Goal: Transaction & Acquisition: Purchase product/service

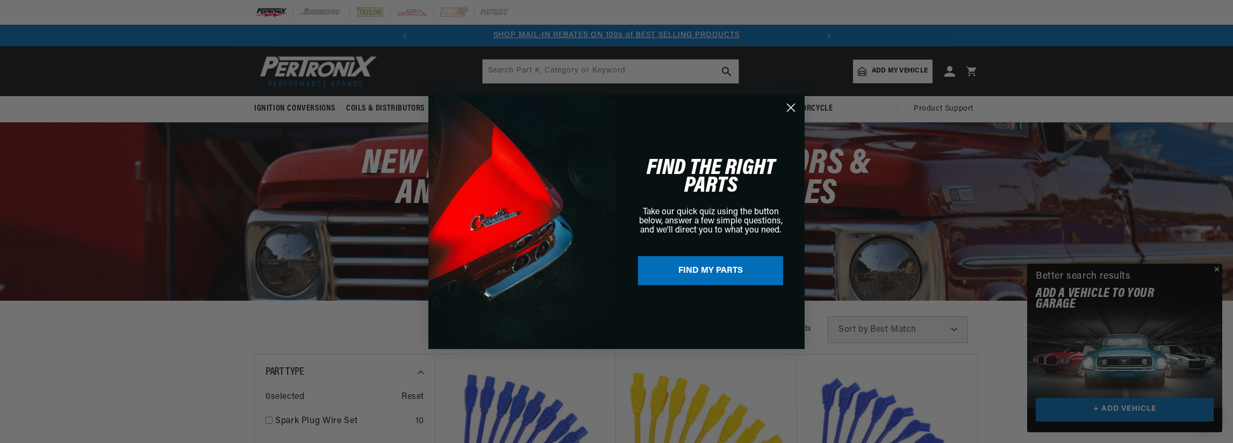
click at [1085, 64] on div "Close dialog FIND THE RIGHT PARTS Take our quick quiz using the button below, a…" at bounding box center [616, 221] width 1233 height 443
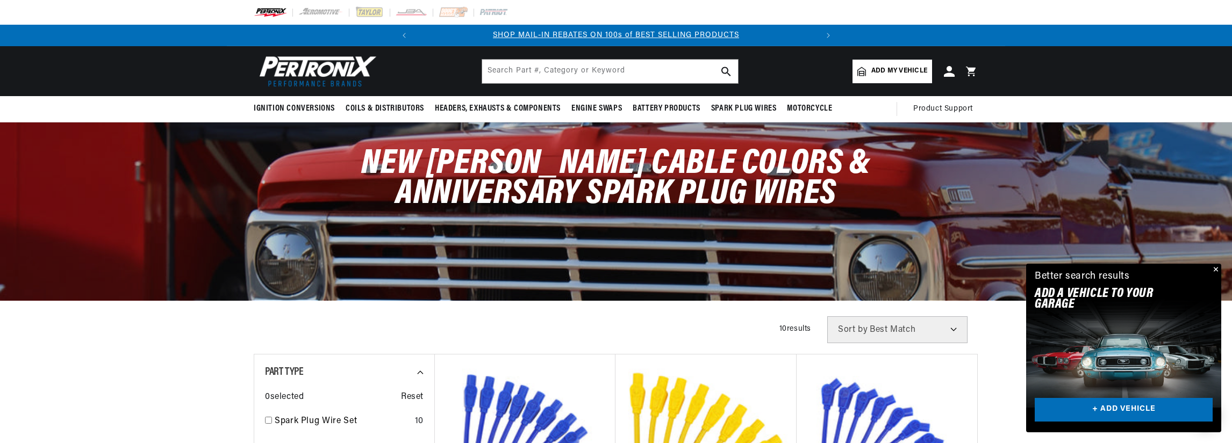
click at [904, 68] on span "Add my vehicle" at bounding box center [899, 71] width 56 height 10
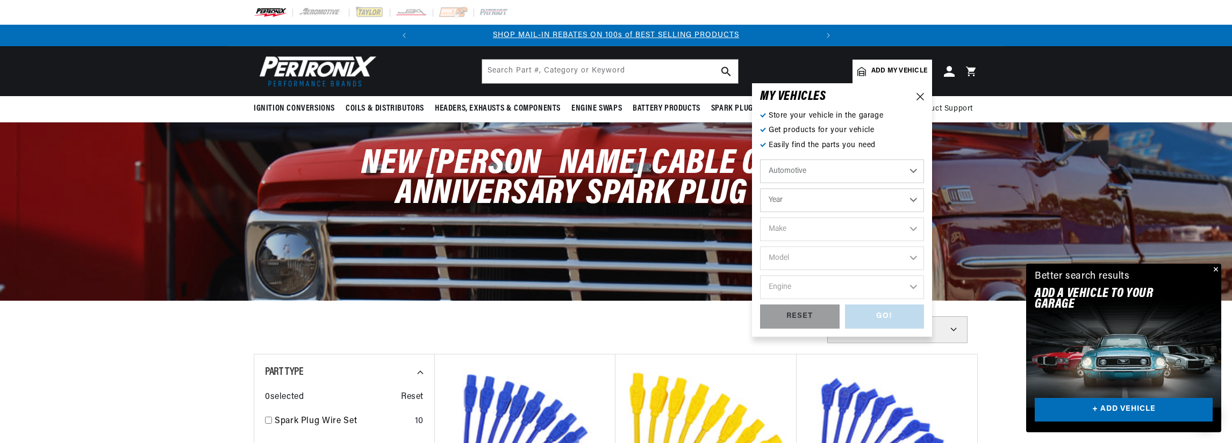
click at [914, 203] on select "Year 2022 2021 2020 2019 2018 2017 2016 2015 2014 2013 2012 2011 2010 2009 2008…" at bounding box center [842, 201] width 164 height 24
select select "2010"
click at [760, 189] on select "Year 2022 2021 2020 2019 2018 2017 2016 2015 2014 2013 2012 2011 2010 2009 2008…" at bounding box center [842, 201] width 164 height 24
select select "2010"
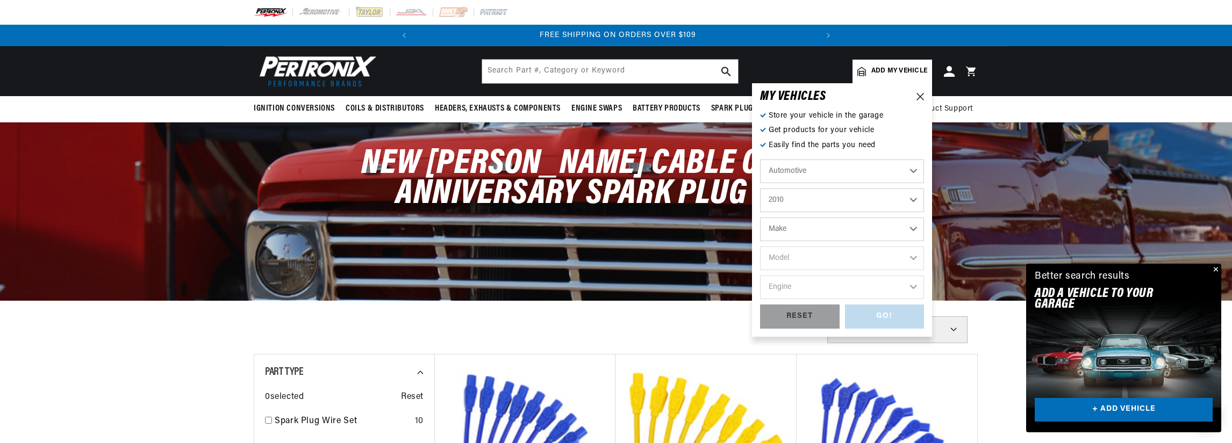
click at [894, 226] on select "Make Cadillac Chevrolet Chrysler Dodge Ford GMC INFINITI Jeep Lincoln Mercury N…" at bounding box center [842, 230] width 164 height 24
select select "Cadillac"
click at [760, 218] on select "Make Cadillac Chevrolet Chrysler Dodge Ford GMC INFINITI Jeep Lincoln Mercury N…" at bounding box center [842, 230] width 164 height 24
select select "Cadillac"
click at [871, 257] on select "Model CTS Escalade Escalade ESV Escalade EXT" at bounding box center [842, 259] width 164 height 24
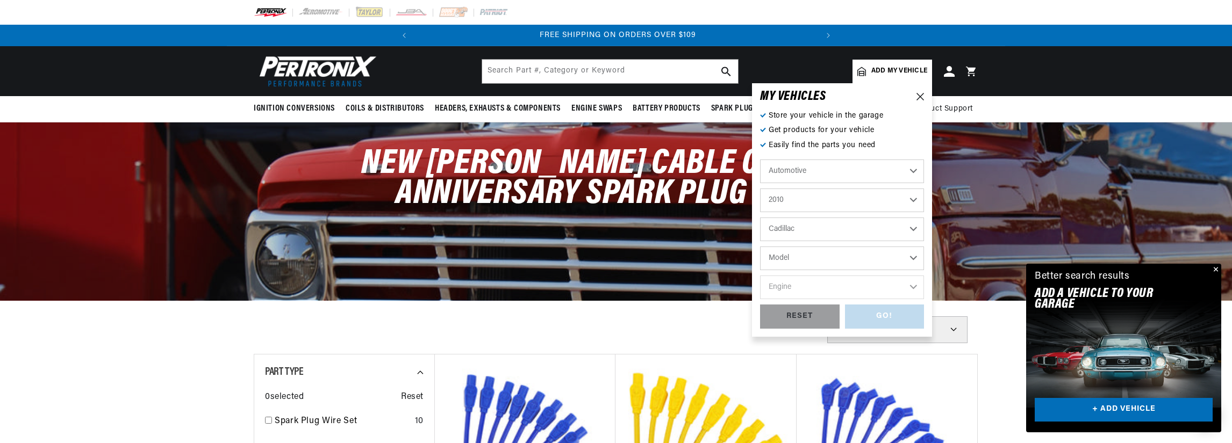
select select "Escalade"
click at [760, 247] on select "Model CTS Escalade Escalade ESV Escalade EXT" at bounding box center [842, 259] width 164 height 24
select select "Escalade"
click at [855, 289] on select "Engine 6.0L 6.2L" at bounding box center [842, 288] width 164 height 24
select select "6.2L"
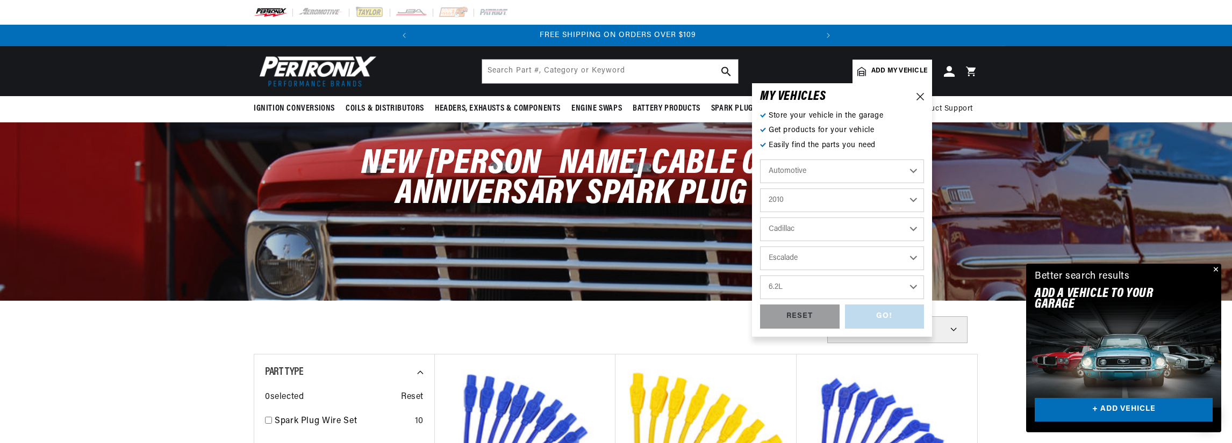
click at [760, 276] on select "Engine 6.0L 6.2L" at bounding box center [842, 288] width 164 height 24
select select "6.2L"
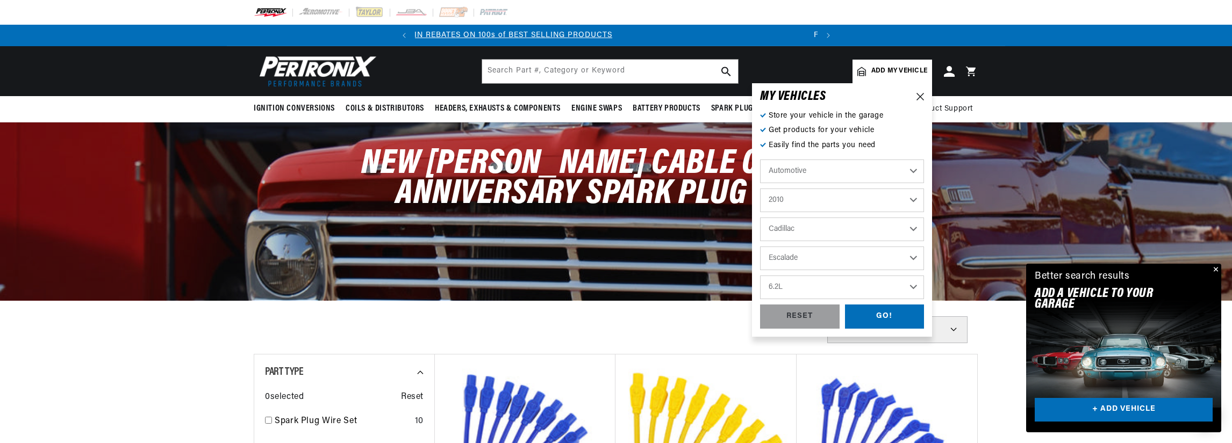
scroll to position [0, 6]
click at [891, 310] on div "GO!" at bounding box center [885, 317] width 80 height 24
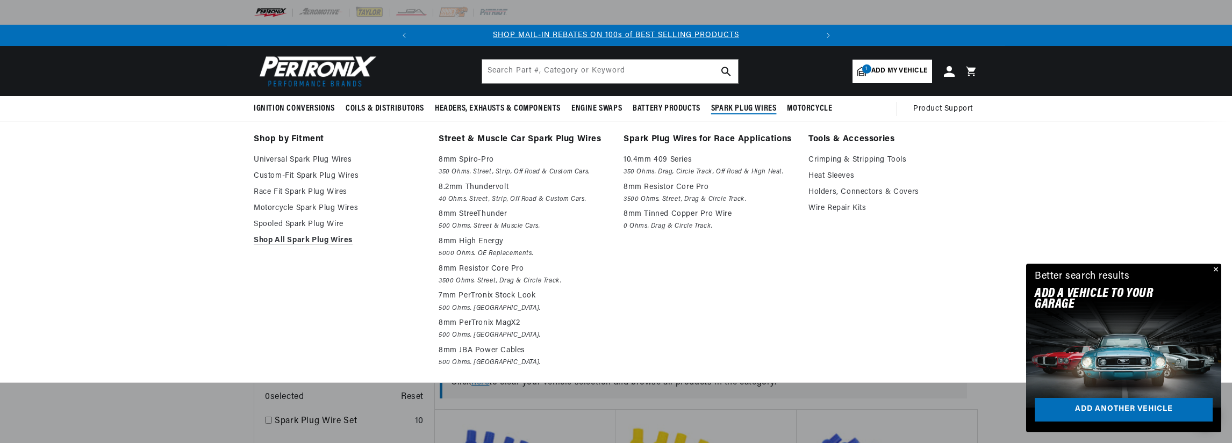
click at [761, 104] on span "Spark Plug Wires" at bounding box center [744, 108] width 66 height 11
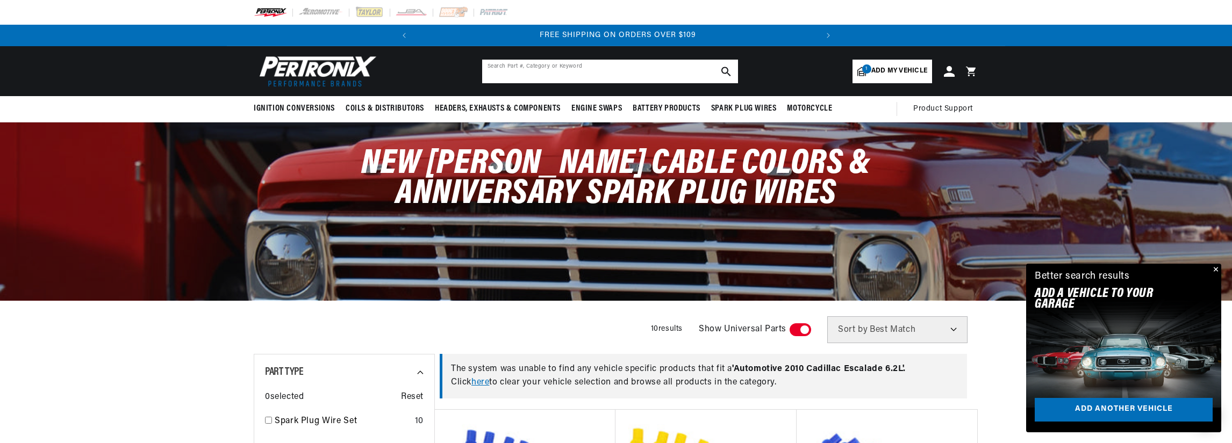
click at [634, 71] on input "text" at bounding box center [610, 72] width 256 height 24
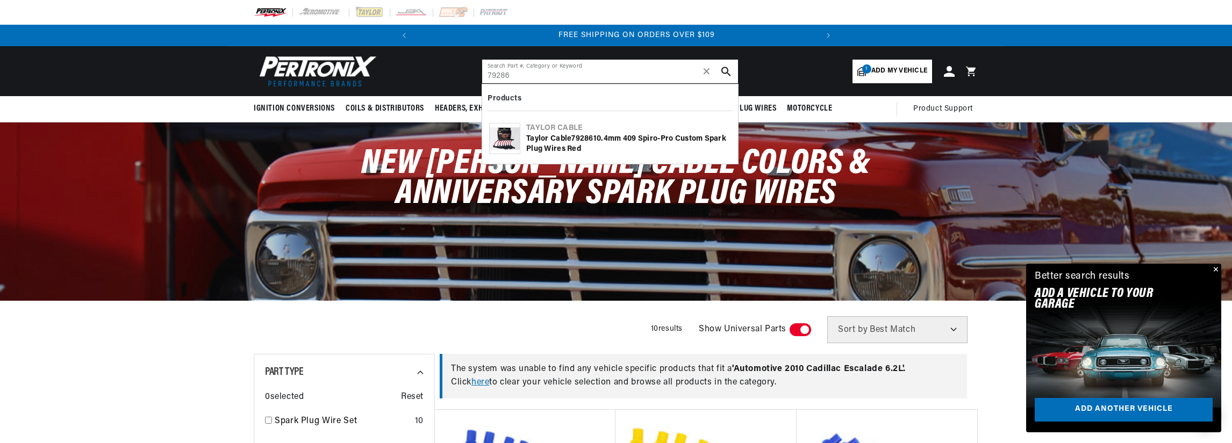
scroll to position [0, 401]
type input "79286"
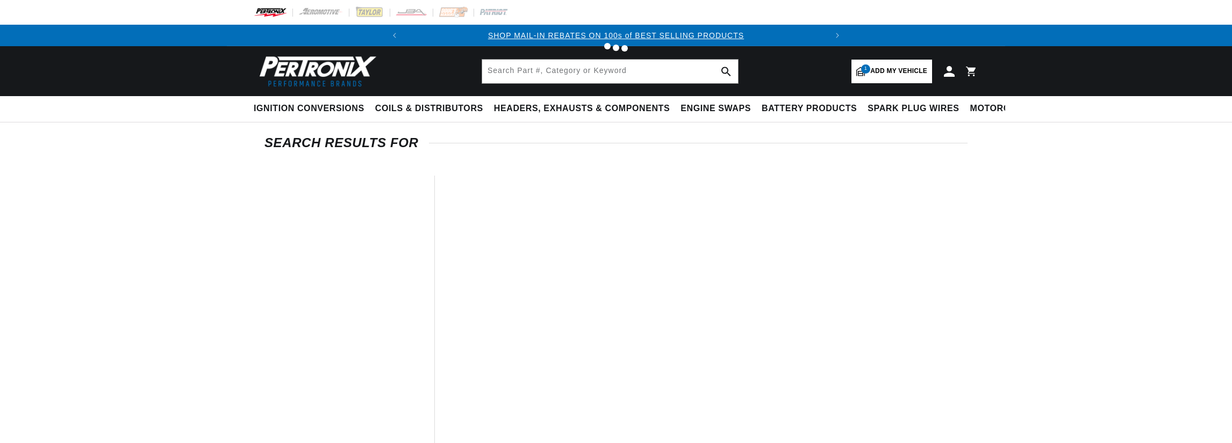
type input "79286"
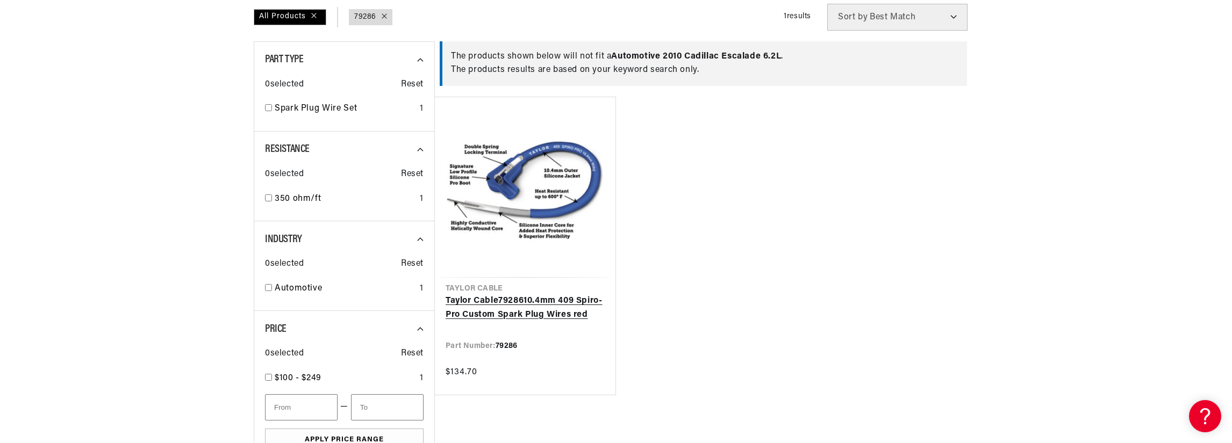
scroll to position [0, 401]
click at [542, 308] on link "Taylor Cable 79286 10.4mm 409 Spiro-Pro Custom Spark Plug Wires red" at bounding box center [525, 308] width 159 height 27
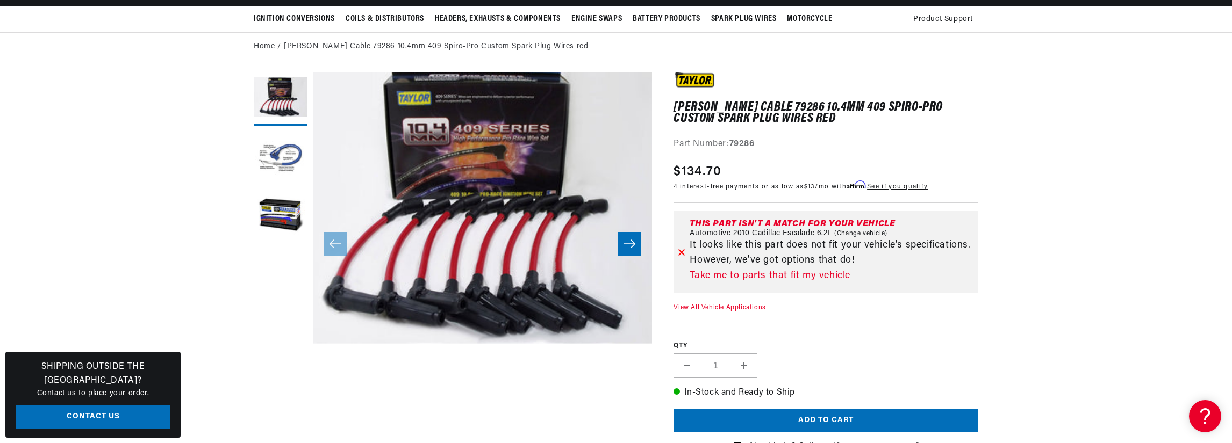
scroll to position [107, 0]
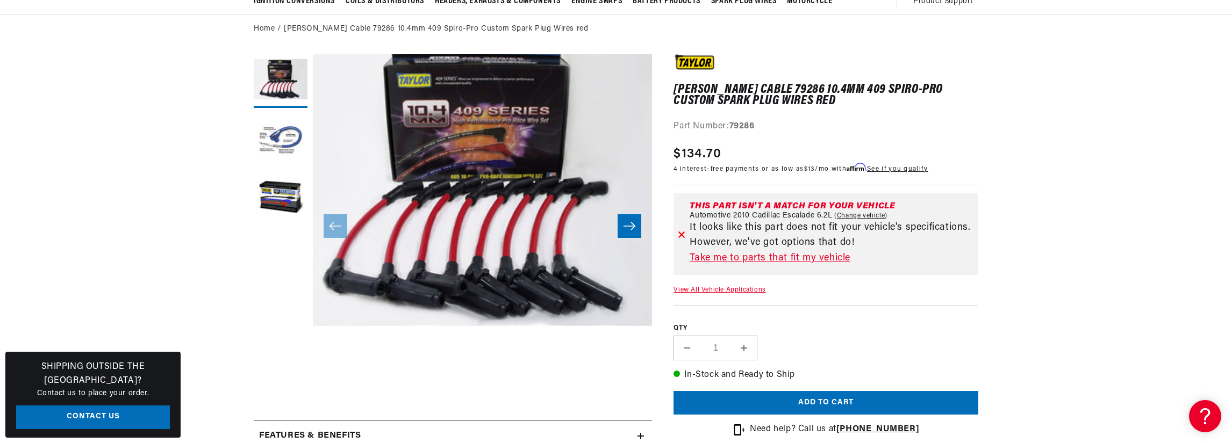
click at [752, 255] on link "Take me to parts that fit my vehicle" at bounding box center [832, 259] width 284 height 16
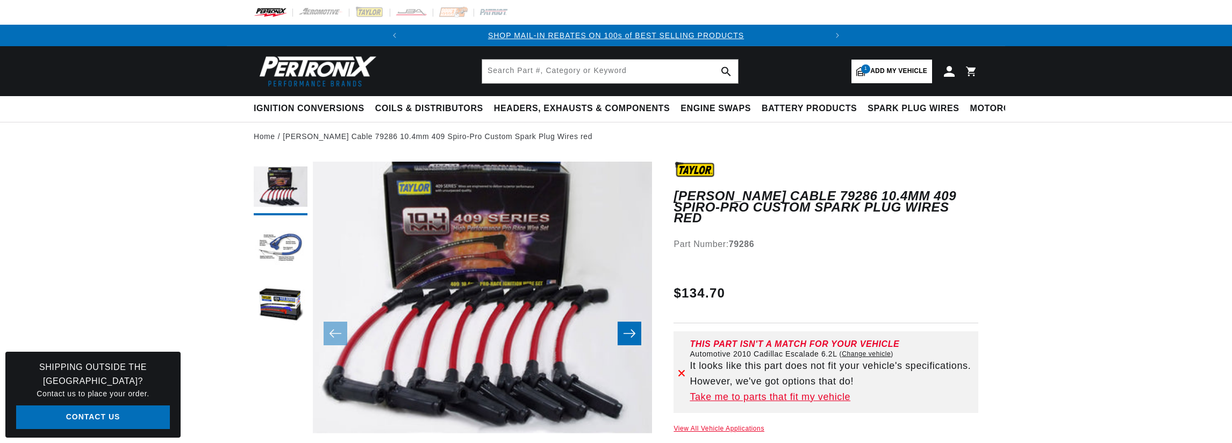
select select "2010"
select select "Escalade"
select select "6.2L"
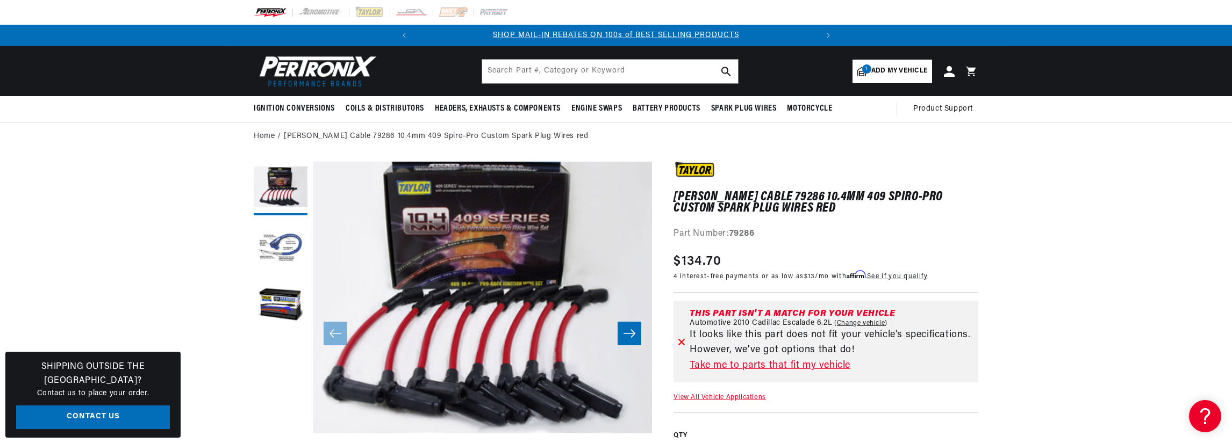
click at [896, 68] on span "Add my vehicle" at bounding box center [899, 71] width 56 height 10
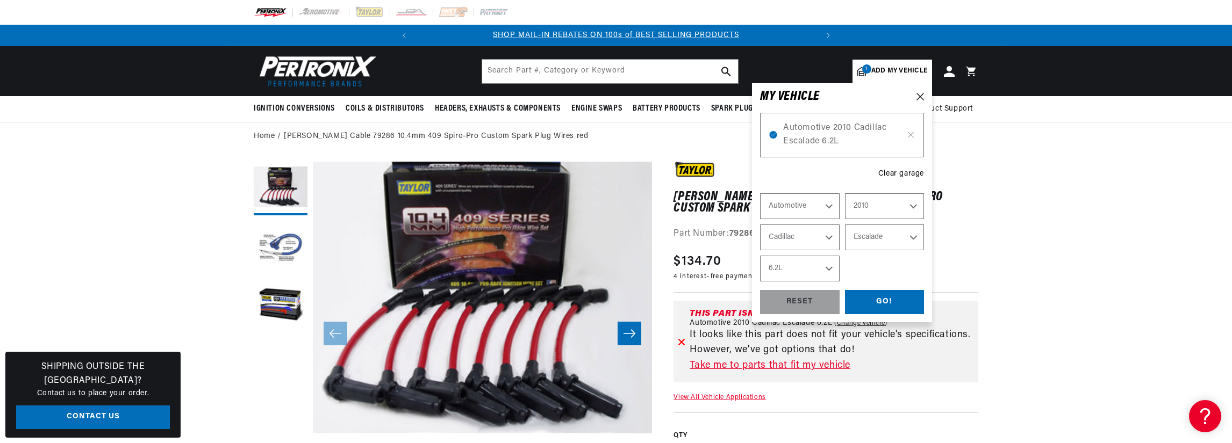
select select "Year"
select select "Make"
select select "Model"
select select "Engine"
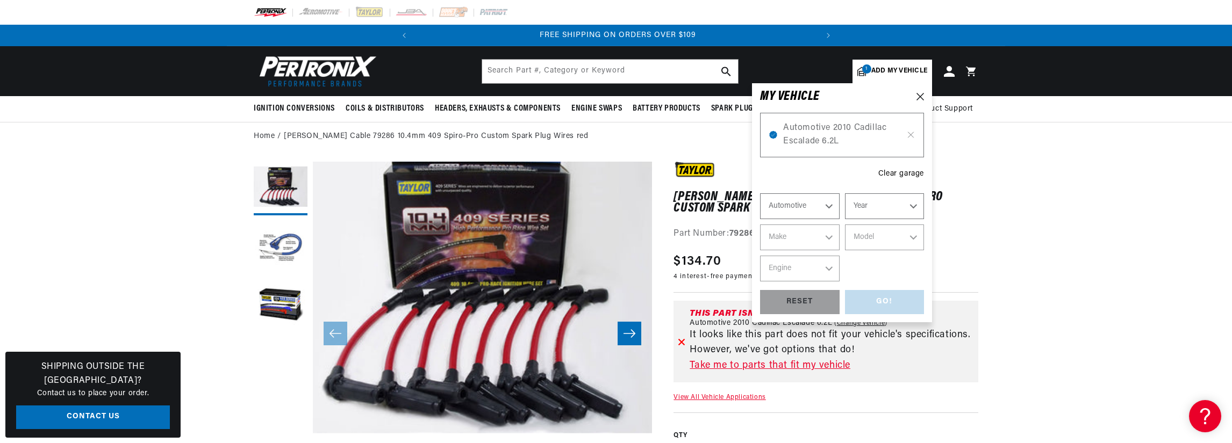
click at [825, 205] on select "Automotive Agricultural Industrial Marine Motorcycle" at bounding box center [800, 206] width 80 height 26
click at [827, 205] on select "Automotive Agricultural Industrial Marine Motorcycle" at bounding box center [800, 206] width 80 height 26
click at [907, 204] on select "Year [DATE] 2021 2020 2019 2018 2017 2016 2015 2014 2013 2012 2011 2010 2009 20…" at bounding box center [885, 206] width 80 height 26
select select "2003"
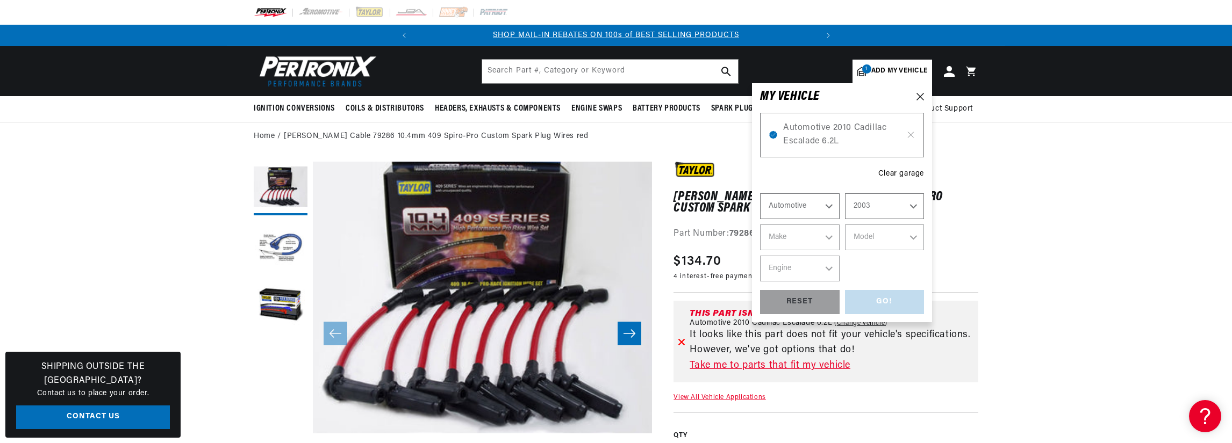
click at [845, 193] on select "Year [DATE] 2021 2020 2019 2018 2017 2016 2015 2014 2013 2012 2011 2010 2009 20…" at bounding box center [885, 206] width 80 height 26
select select "2003"
click at [830, 236] on select "Make Avanti Buick Cadillac Chevrolet Chrysler Dodge Ford GMC Hummer Isuzu Jeep …" at bounding box center [800, 238] width 80 height 26
select select "Chevrolet"
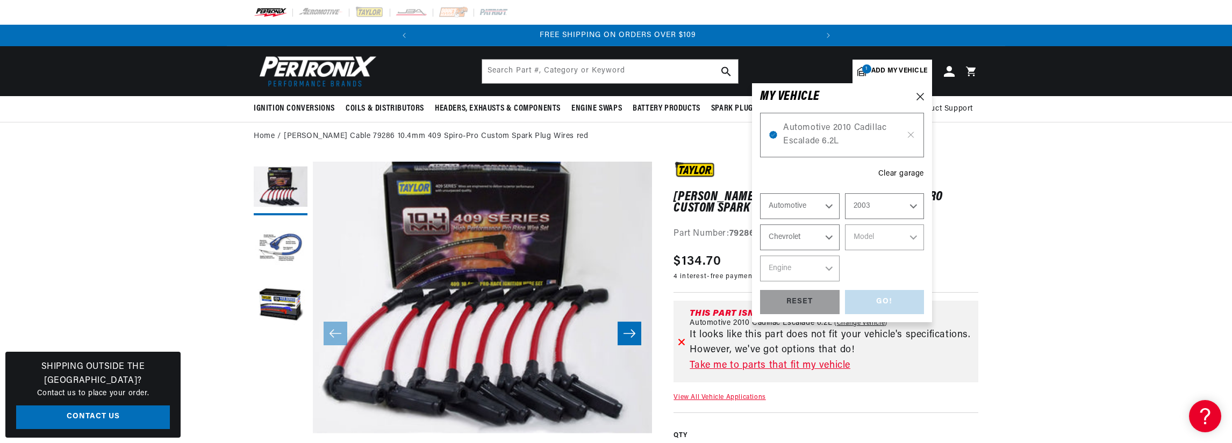
click at [760, 225] on select "Make Avanti Buick Cadillac Chevrolet Chrysler Dodge Ford GMC Hummer Isuzu Jeep …" at bounding box center [800, 238] width 80 height 26
select select "Chevrolet"
click at [892, 234] on select "Model Astro Avalanche 1500 Avalanche 2500 Blazer C4500 Kodiak C5500 Kodiak C650…" at bounding box center [885, 238] width 80 height 26
select select "Silverado-2500-HD"
click at [845, 225] on select "Model Astro Avalanche 1500 Avalanche 2500 Blazer C4500 Kodiak C5500 Kodiak C650…" at bounding box center [885, 238] width 80 height 26
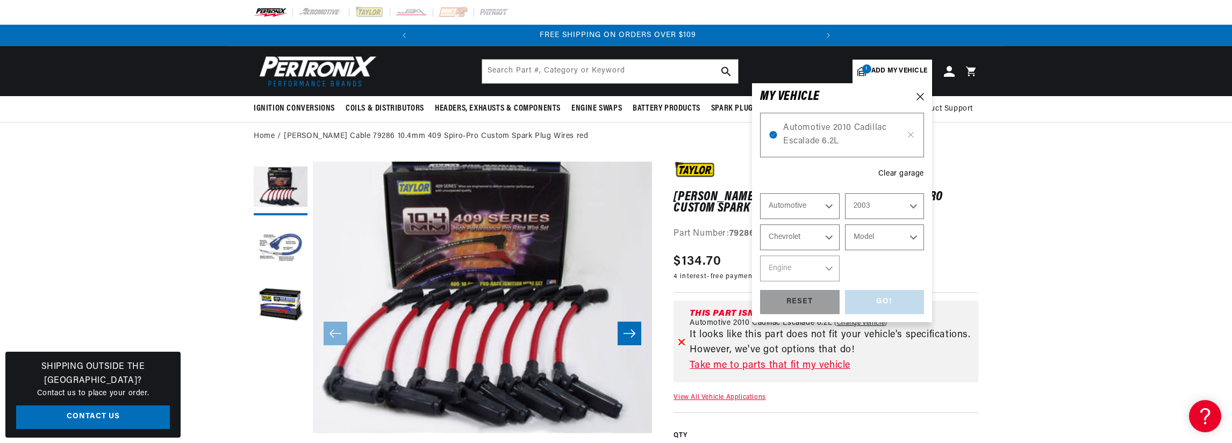
select select "Silverado-2500-HD"
click at [827, 268] on select "Engine 6.0L 6.6L 8.1L" at bounding box center [800, 269] width 80 height 26
select select "8.1L"
click at [760, 256] on select "Engine 6.0L 6.6L 8.1L" at bounding box center [800, 269] width 80 height 26
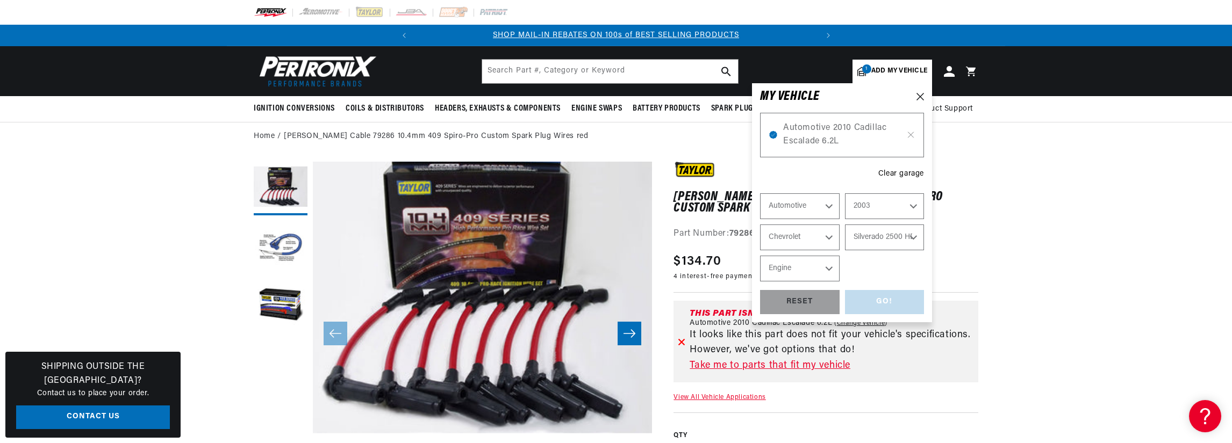
select select "8.1L"
click at [889, 300] on div "GO!" at bounding box center [885, 302] width 80 height 24
select select "2010"
select select "Escalade"
select select "6.2L"
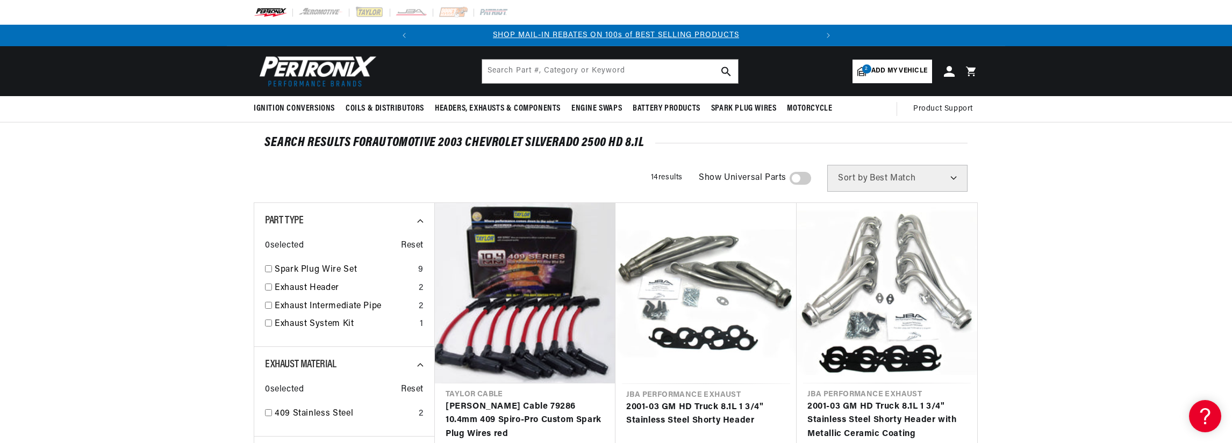
click at [910, 66] on span "Add my vehicle" at bounding box center [899, 71] width 56 height 10
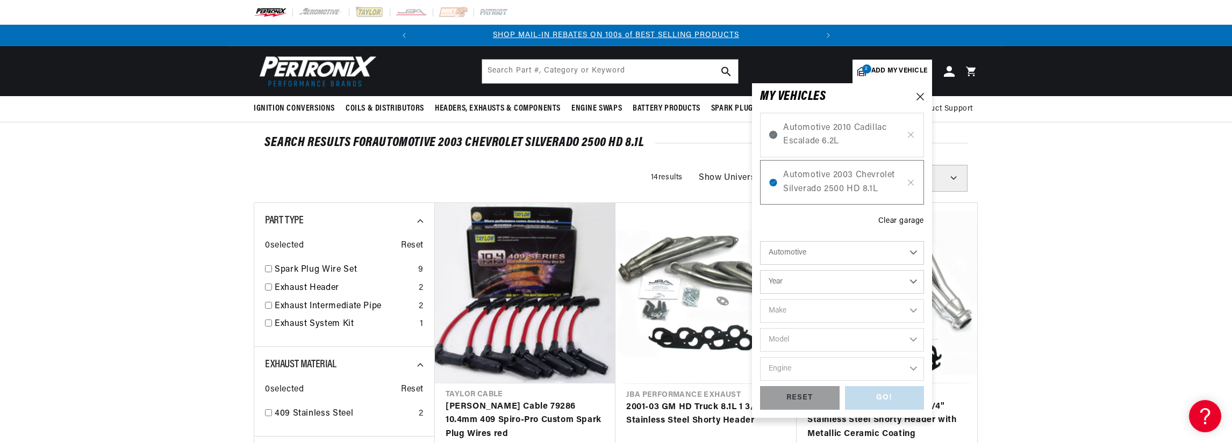
click at [910, 248] on select "Automotive Agricultural Industrial Marine Motorcycle" at bounding box center [842, 253] width 164 height 24
click at [911, 281] on select "Year 2022 2021 2020 2019 2018 2017 2016 2015 2014 2013 2012 2011 2010 2009 2008…" at bounding box center [842, 282] width 164 height 24
select select "2010"
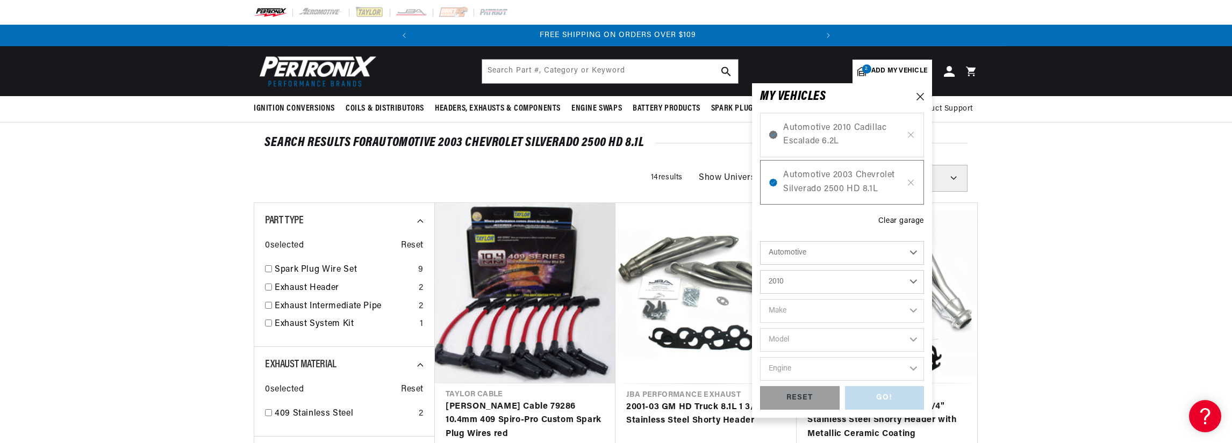
click at [760, 270] on select "Year 2022 2021 2020 2019 2018 2017 2016 2015 2014 2013 2012 2011 2010 2009 2008…" at bounding box center [842, 282] width 164 height 24
select select "2010"
click at [866, 312] on select "Make Cadillac Chevrolet Chrysler Dodge Ford GMC INFINITI Jeep Lincoln Mercury N…" at bounding box center [842, 311] width 164 height 24
select select "Cadillac"
click at [760, 299] on select "Make Cadillac Chevrolet Chrysler Dodge Ford GMC INFINITI Jeep Lincoln Mercury N…" at bounding box center [842, 311] width 164 height 24
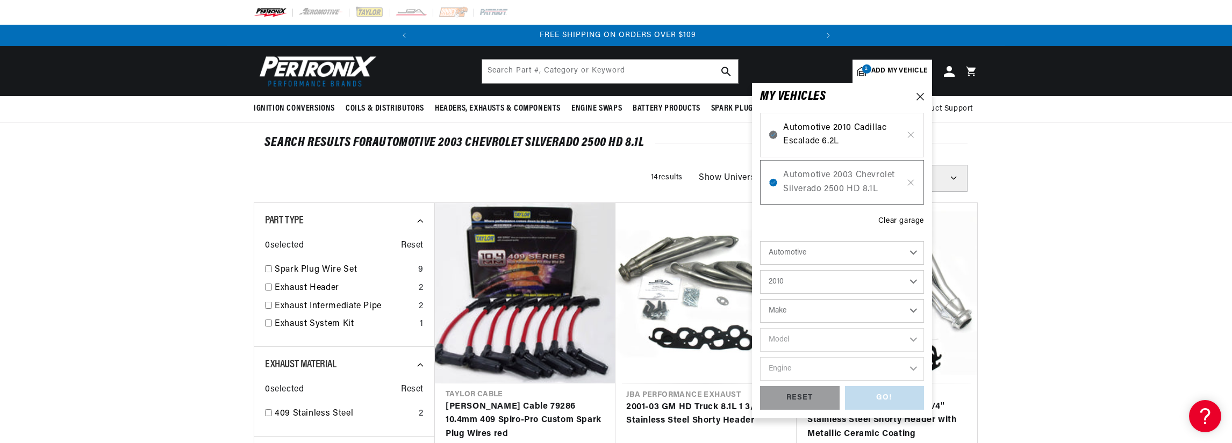
select select "Cadillac"
click at [841, 333] on select "Model CTS Escalade Escalade ESV Escalade EXT" at bounding box center [842, 340] width 164 height 24
select select "CTS"
click at [760, 328] on select "Model CTS Escalade Escalade ESV Escalade EXT" at bounding box center [842, 340] width 164 height 24
select select "CTS"
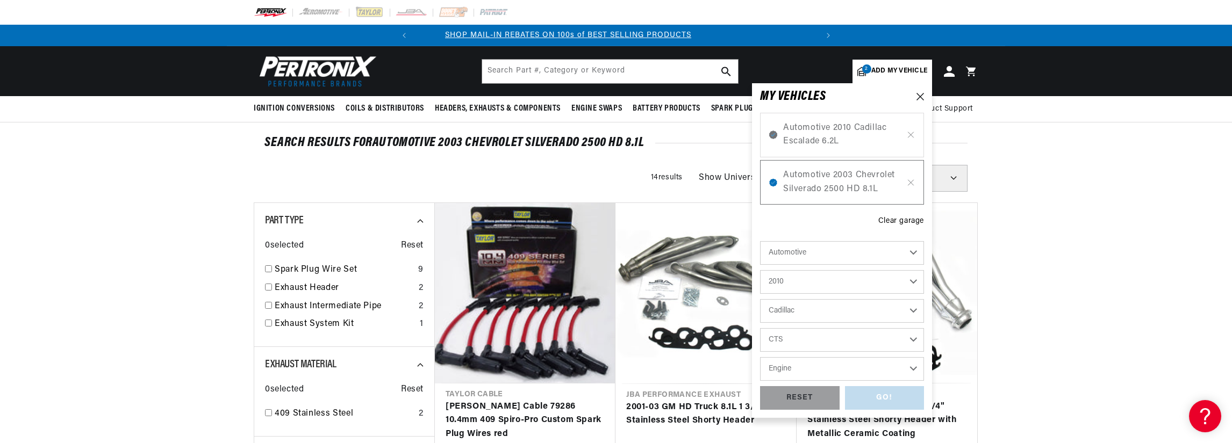
scroll to position [0, 0]
click at [835, 367] on select "Engine 6.2L" at bounding box center [842, 369] width 164 height 24
select select "6.2L"
click at [760, 357] on select "Engine 6.2L" at bounding box center [842, 369] width 164 height 24
select select "6.2L"
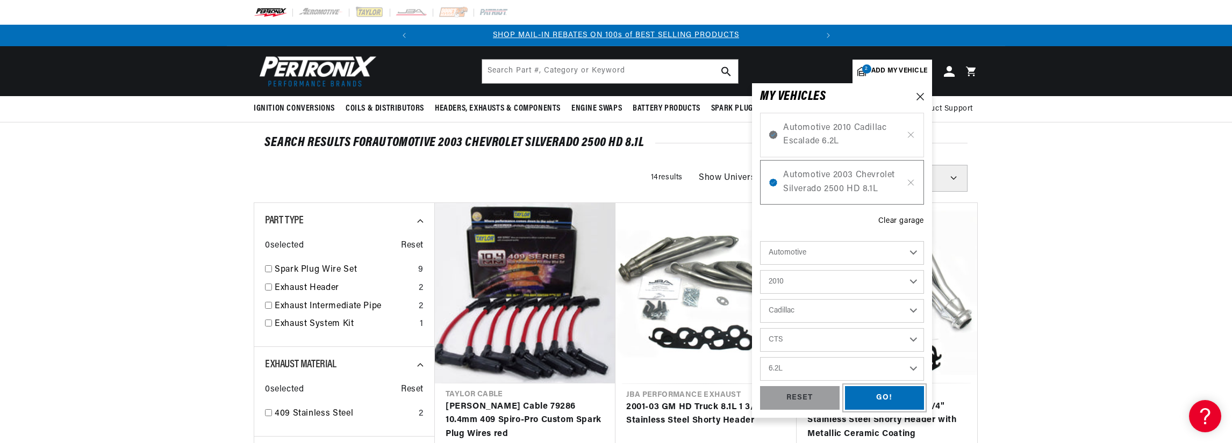
click at [868, 395] on div "GO!" at bounding box center [885, 398] width 80 height 24
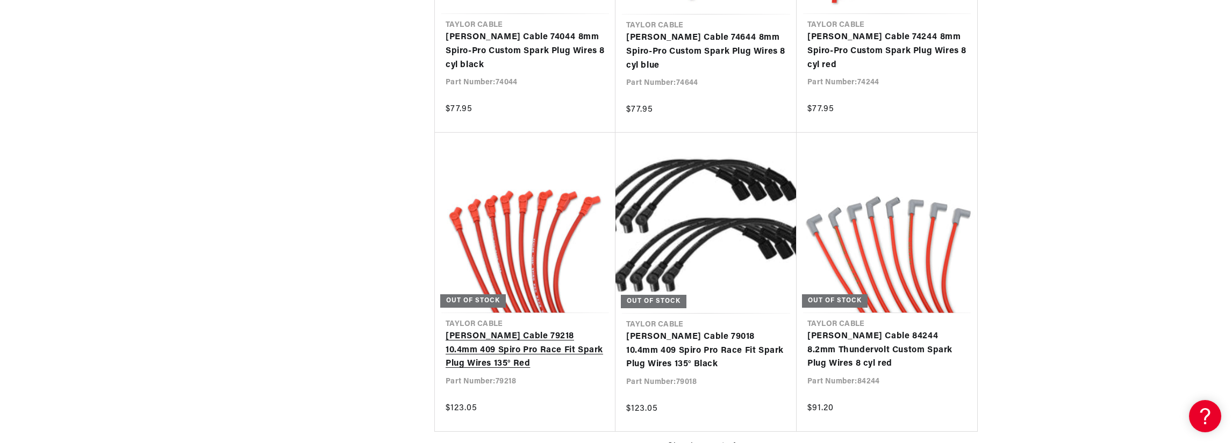
scroll to position [0, 401]
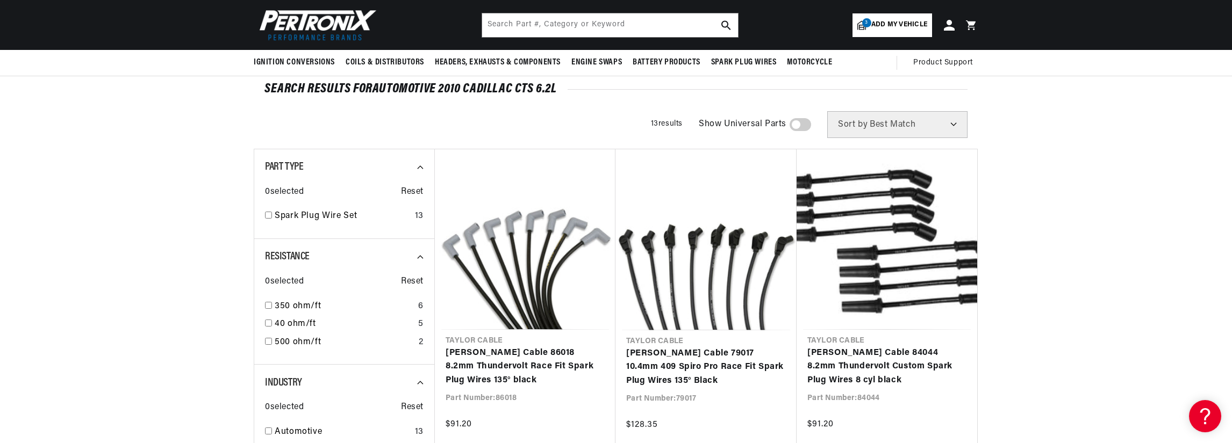
scroll to position [0, 9]
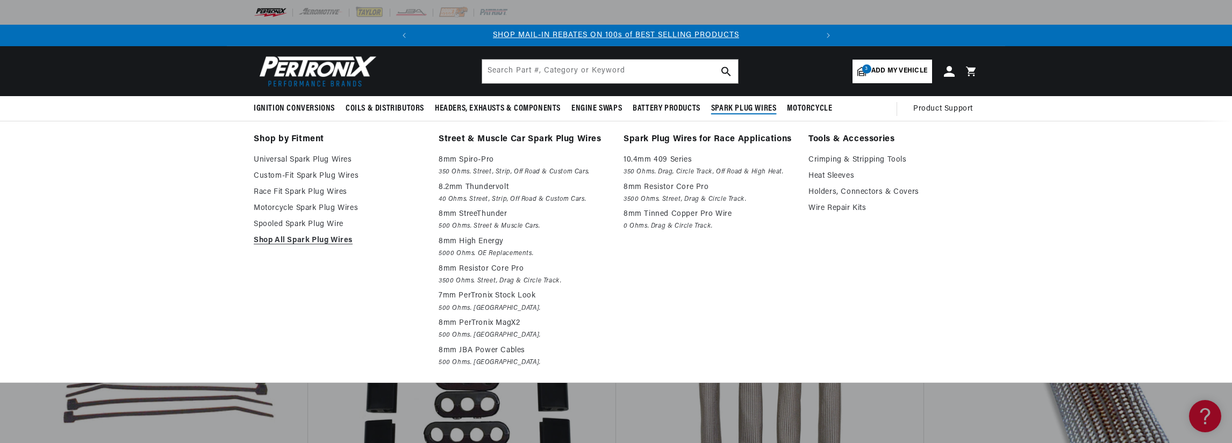
click at [729, 107] on span "Spark Plug Wires" at bounding box center [744, 108] width 66 height 11
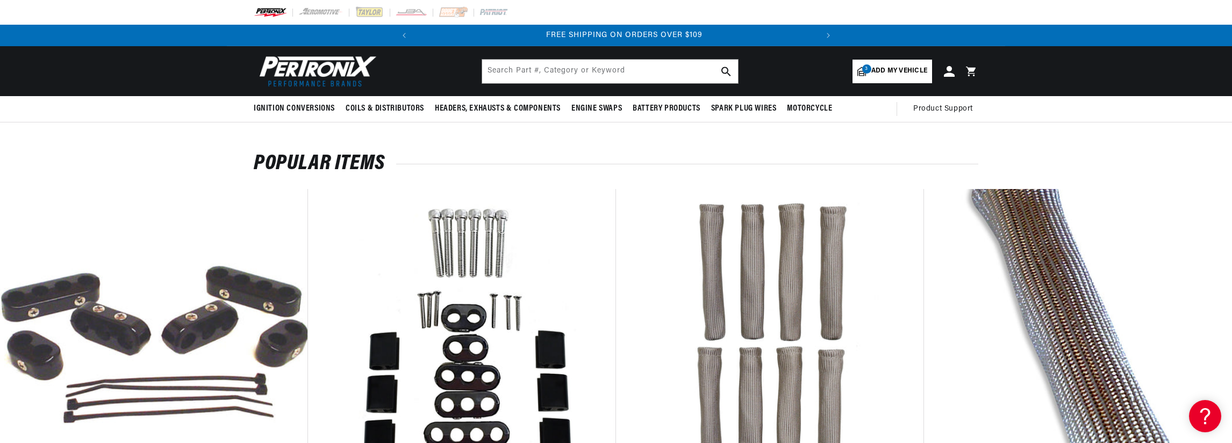
scroll to position [0, 401]
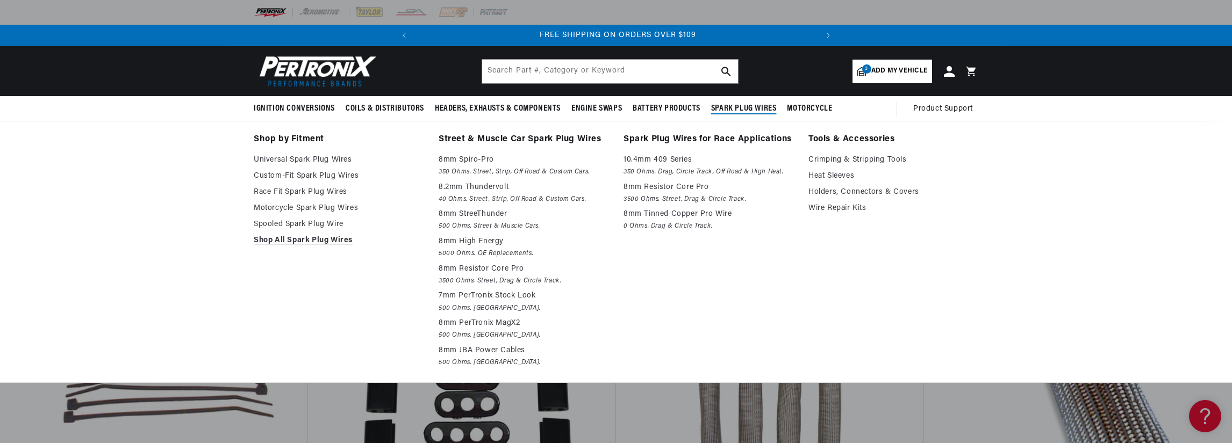
click at [744, 107] on span "Spark Plug Wires" at bounding box center [744, 108] width 66 height 11
click at [524, 135] on link "Street & Muscle Car Spark Plug Wires" at bounding box center [524, 139] width 170 height 15
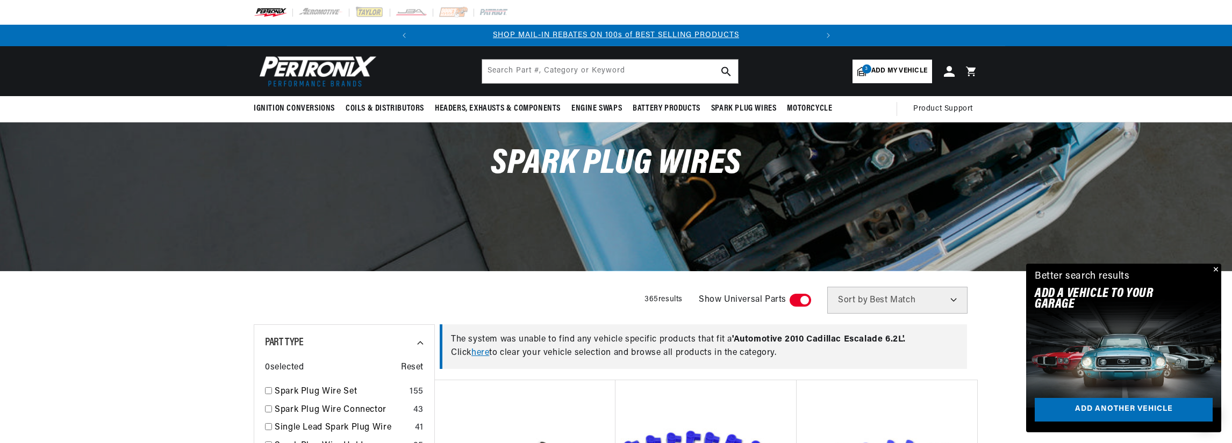
click at [899, 66] on span "Add my vehicle" at bounding box center [899, 71] width 56 height 10
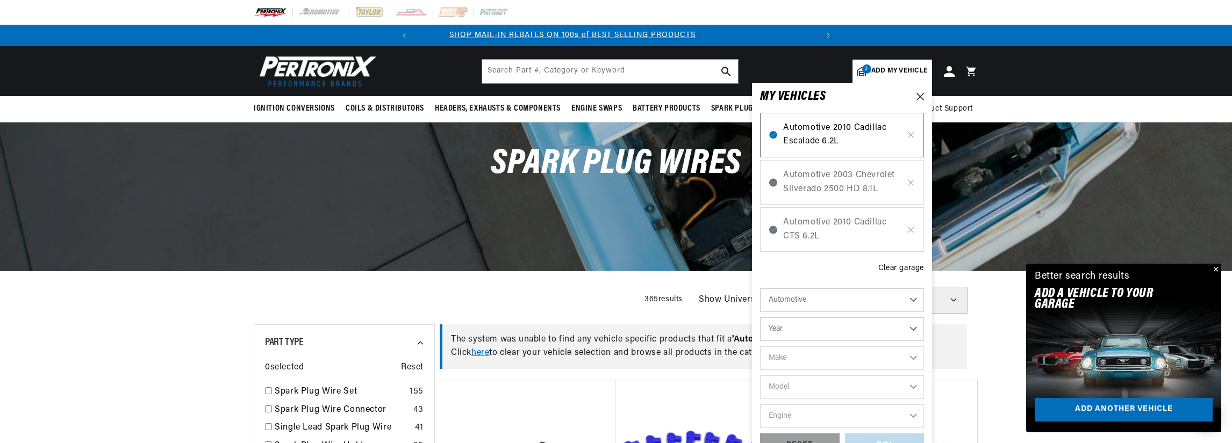
click at [878, 129] on span "Automotive 2010 Cadillac Escalade 6.2L" at bounding box center [842, 134] width 118 height 27
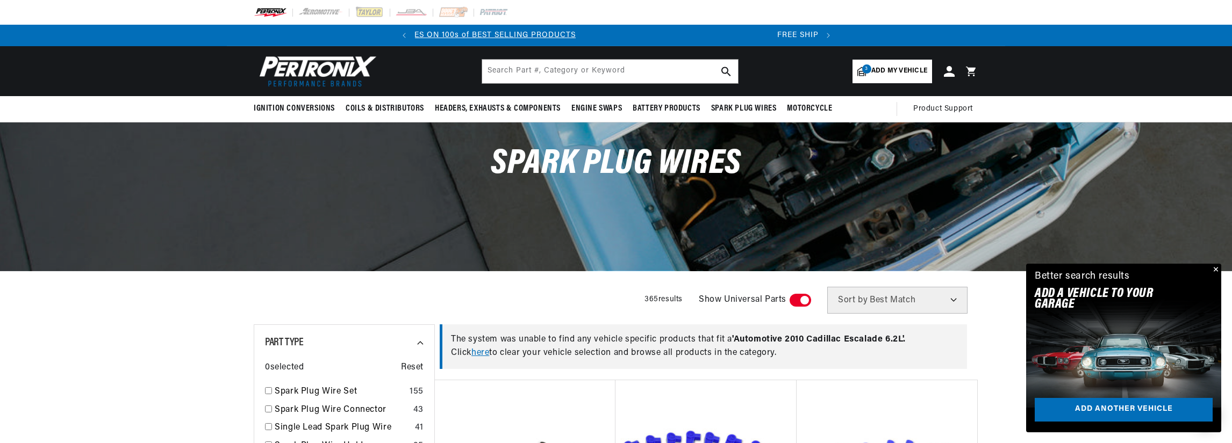
scroll to position [0, 265]
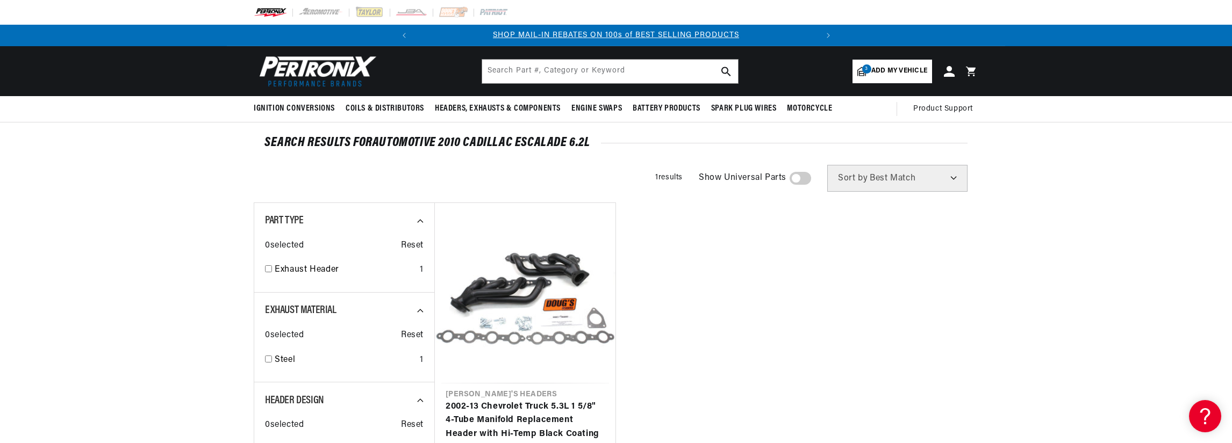
click at [904, 66] on span "Add my vehicle" at bounding box center [899, 71] width 56 height 10
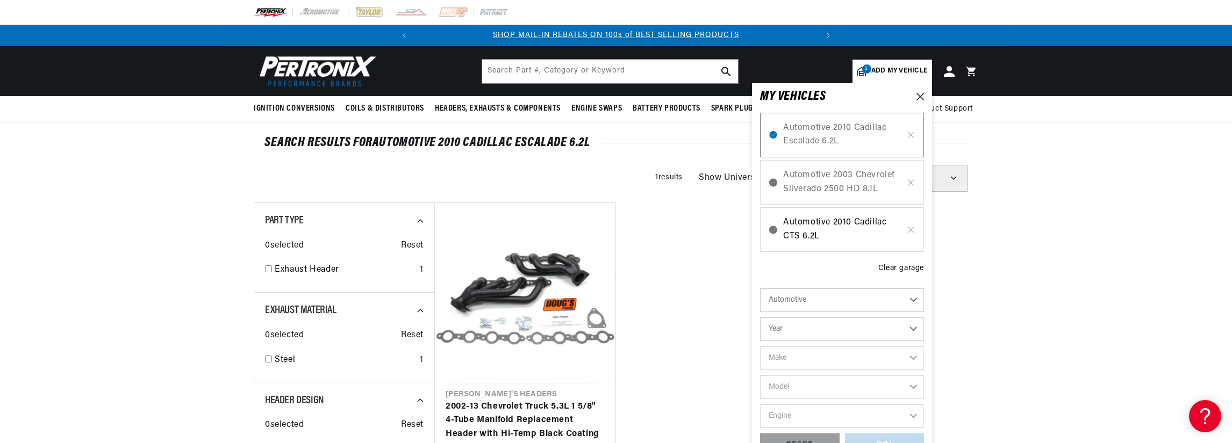
click at [873, 226] on span "Automotive 2010 Cadillac CTS 6.2L" at bounding box center [842, 229] width 118 height 27
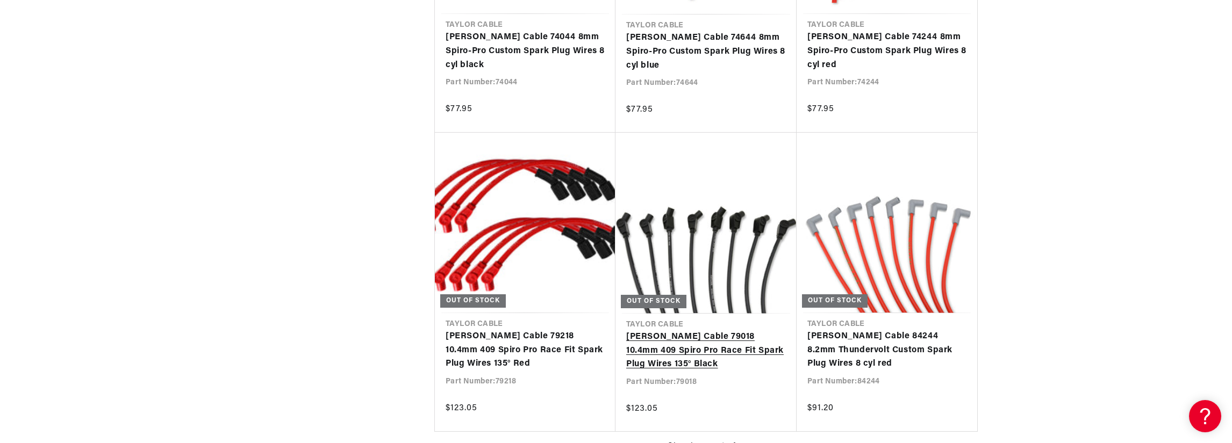
scroll to position [0, 401]
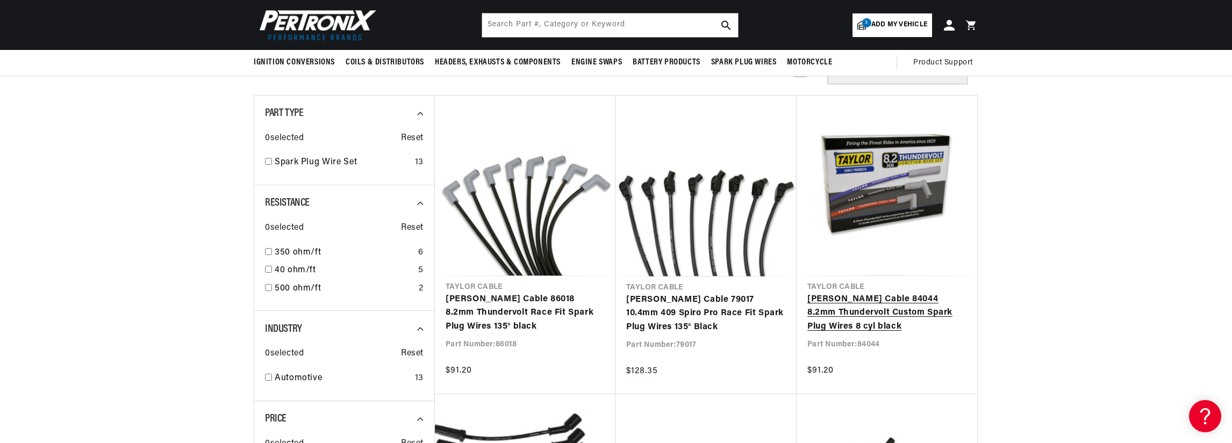
click at [888, 309] on link "[PERSON_NAME] Cable 84044 8.2mm Thundervolt Custom Spark Plug Wires 8 cyl black" at bounding box center [886, 313] width 159 height 41
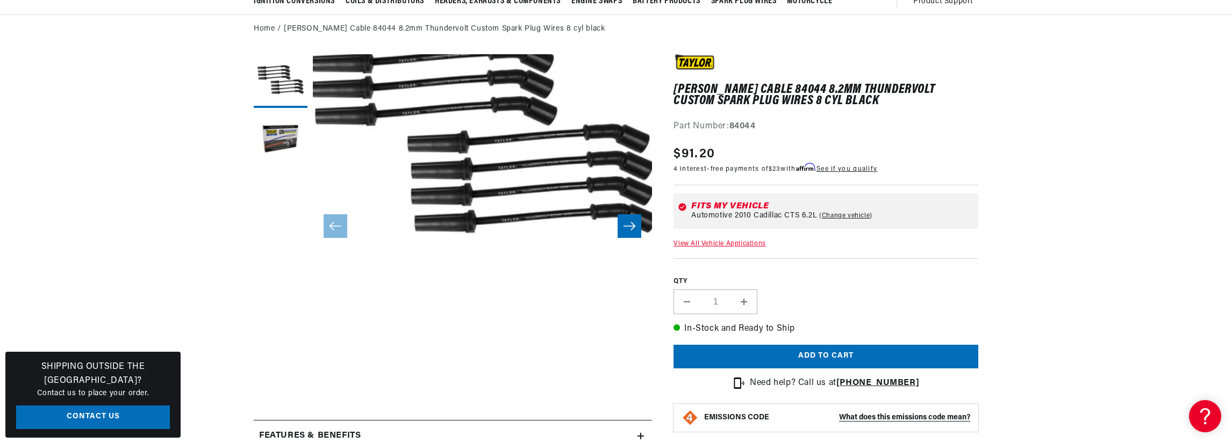
scroll to position [0, 401]
click at [825, 212] on link "Change vehicle" at bounding box center [845, 216] width 53 height 9
select select "2010"
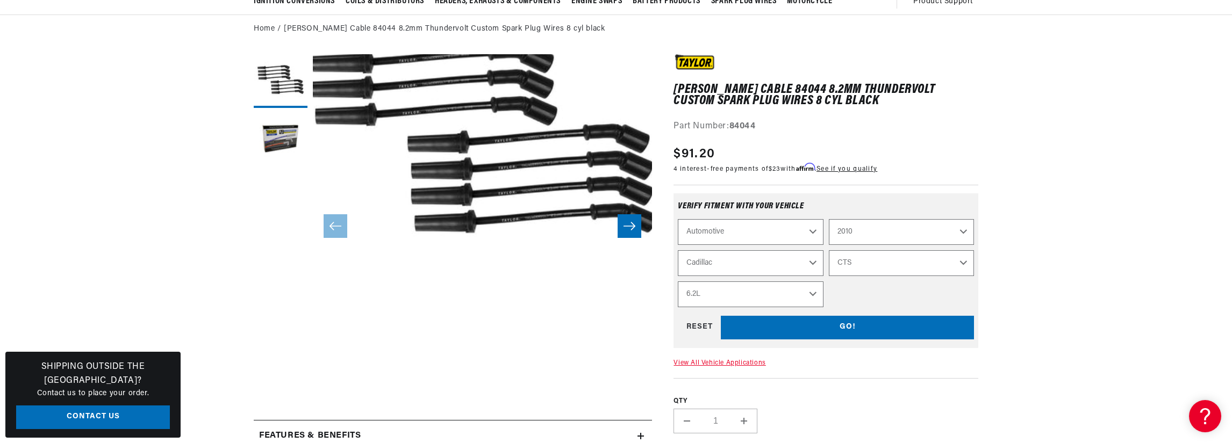
click at [825, 212] on div "Verify fitment with your vehicle" at bounding box center [826, 210] width 296 height 17
click at [557, 322] on li "Open media 1 in modal" at bounding box center [482, 190] width 407 height 407
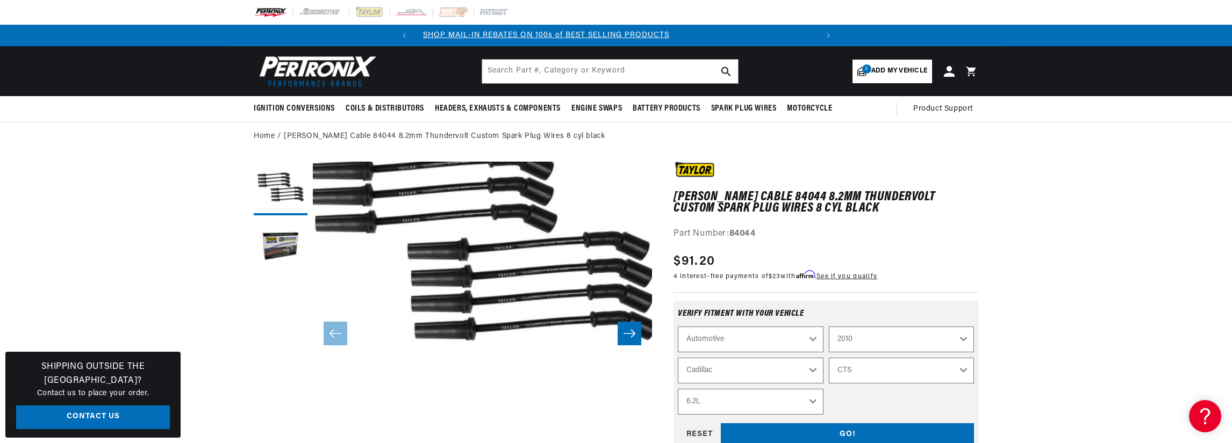
scroll to position [0, 0]
click at [902, 71] on span "Add my vehicle" at bounding box center [899, 71] width 56 height 10
select select "Year"
select select "Make"
select select "Model"
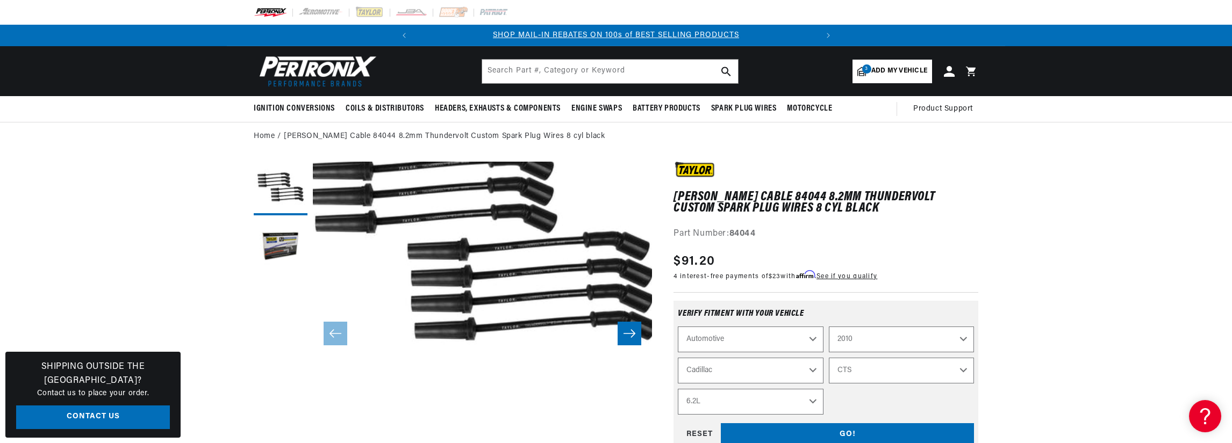
select select "Engine"
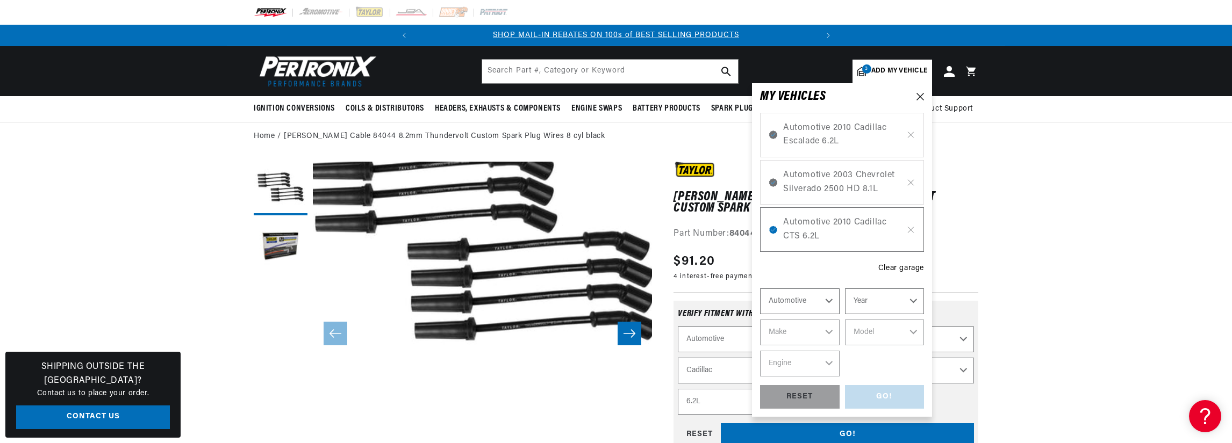
click at [902, 71] on span "Add my vehicle" at bounding box center [899, 71] width 56 height 10
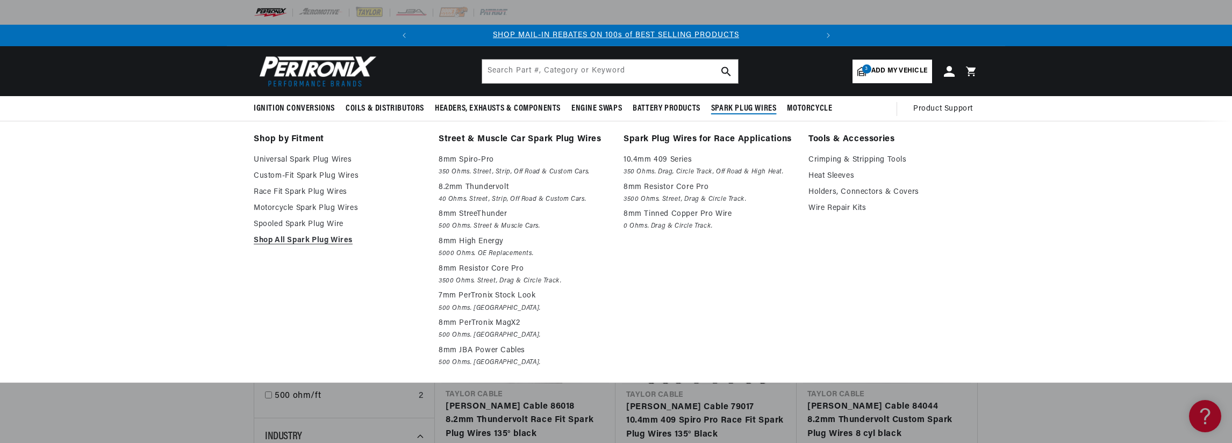
click at [753, 107] on span "Spark Plug Wires" at bounding box center [744, 108] width 66 height 11
click at [738, 104] on span "Spark Plug Wires" at bounding box center [744, 108] width 66 height 11
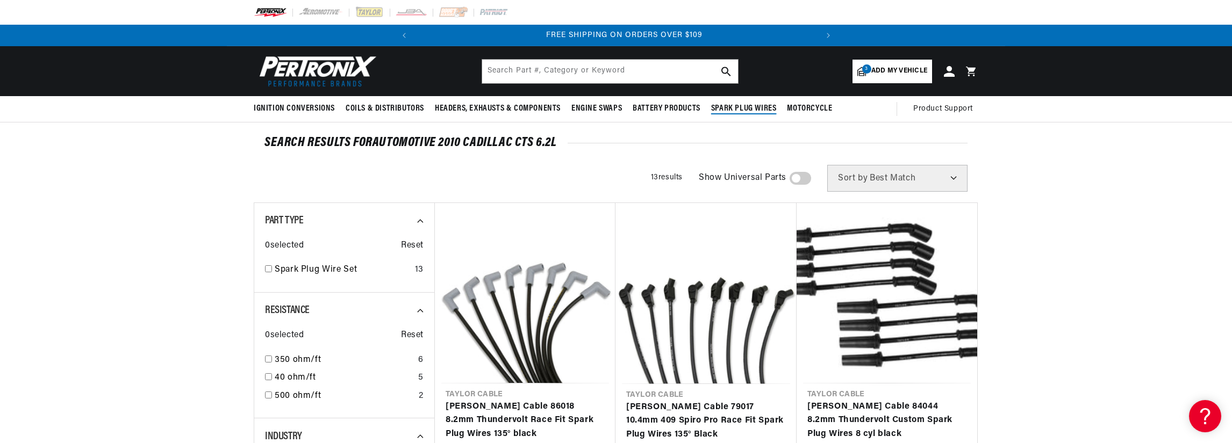
scroll to position [0, 401]
click at [738, 104] on span "Spark Plug Wires" at bounding box center [744, 108] width 66 height 11
click at [324, 77] on img at bounding box center [316, 71] width 124 height 37
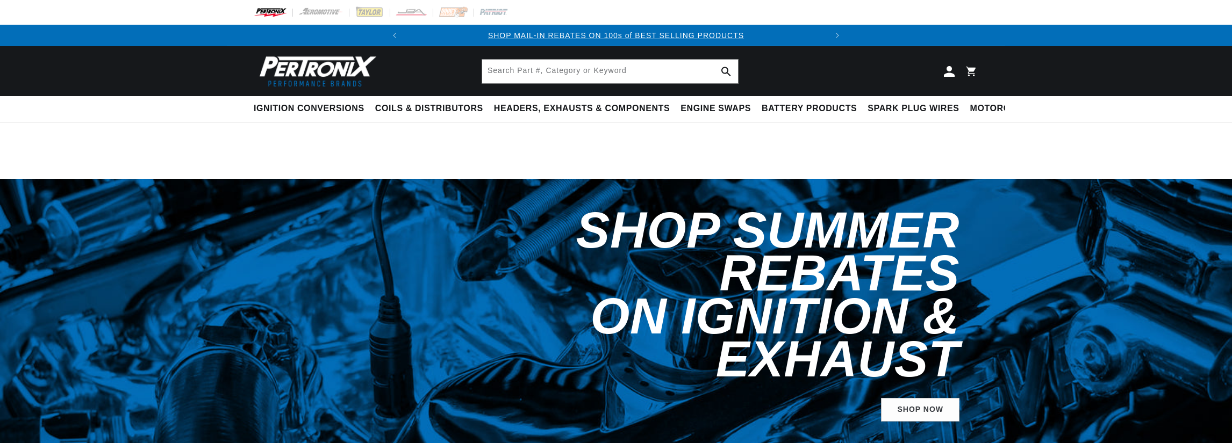
select select "2010"
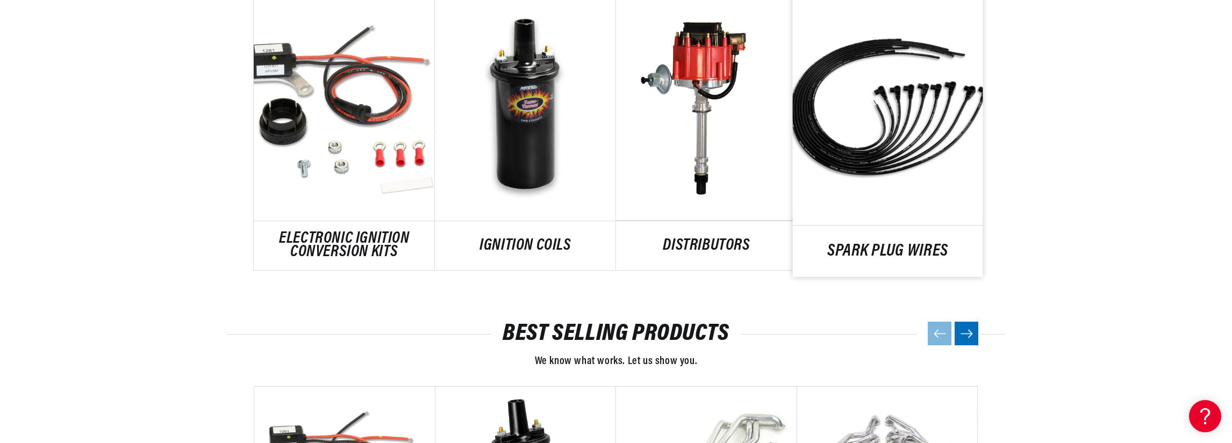
scroll to position [645, 0]
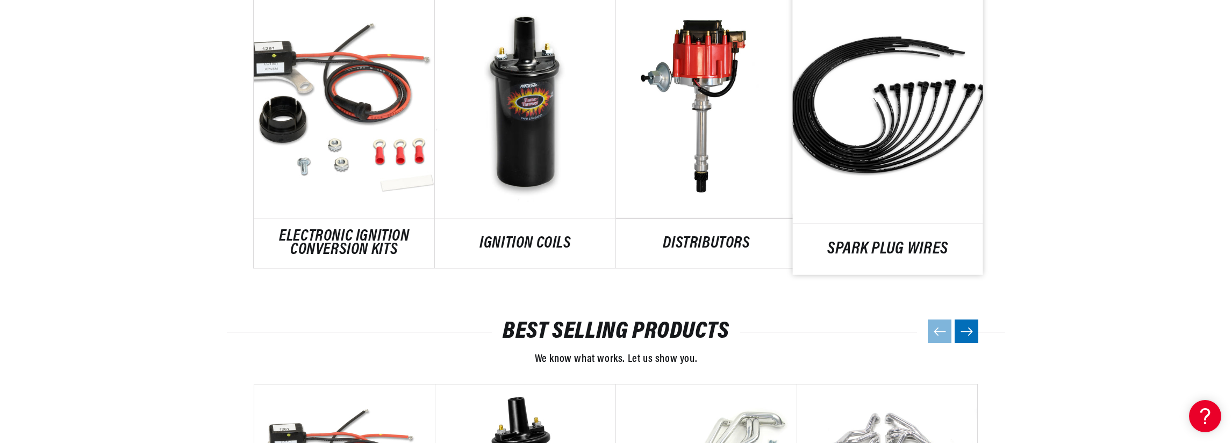
click at [884, 242] on link "SPARK PLUG WIRES" at bounding box center [888, 249] width 190 height 15
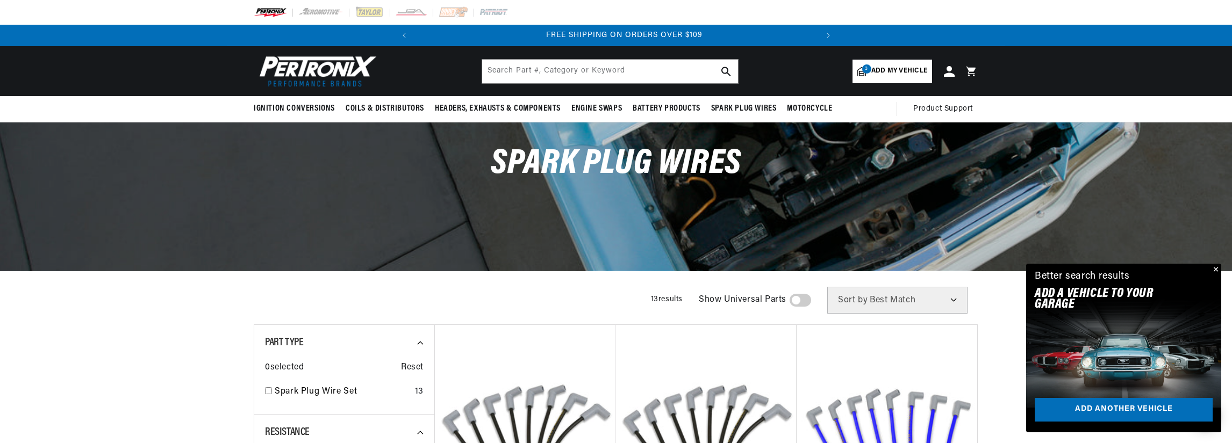
scroll to position [0, 401]
click at [914, 72] on span "Add my vehicle" at bounding box center [899, 71] width 56 height 10
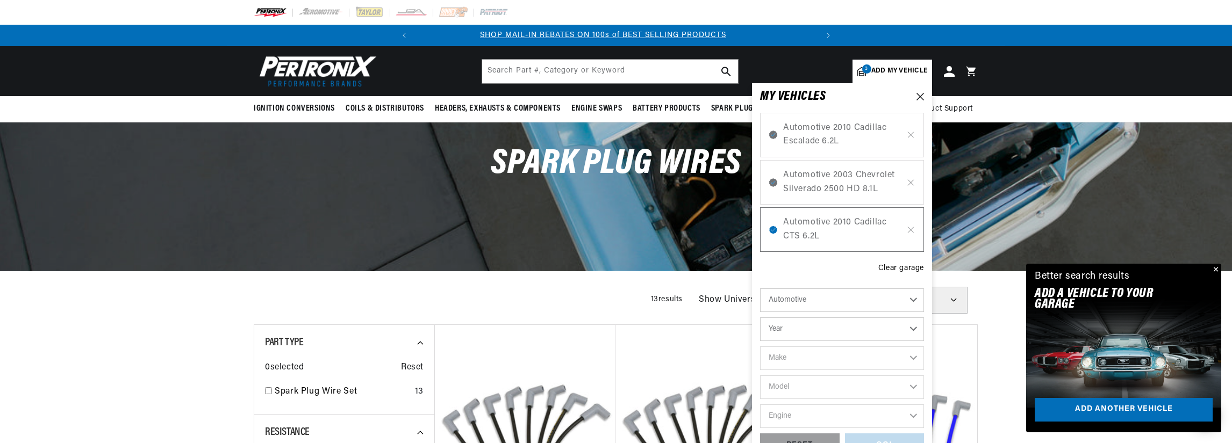
scroll to position [0, 0]
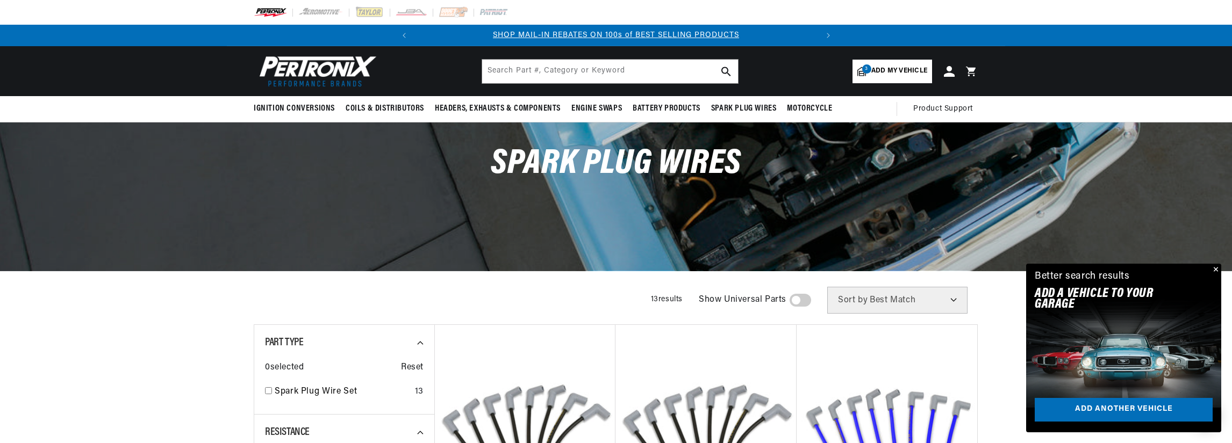
click at [1169, 208] on div "Spark Plug Wires" at bounding box center [616, 197] width 1232 height 148
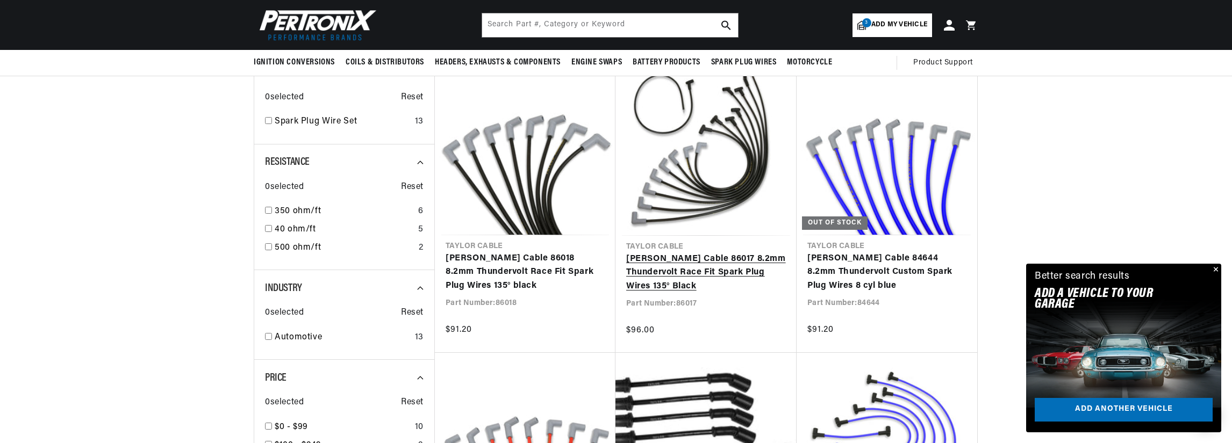
scroll to position [269, 0]
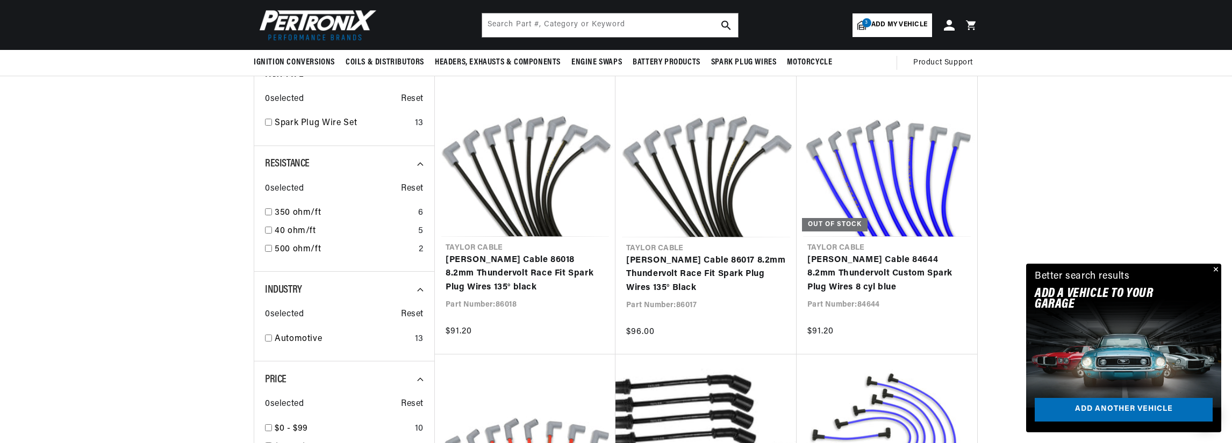
click at [893, 25] on span "Add my vehicle" at bounding box center [899, 25] width 56 height 10
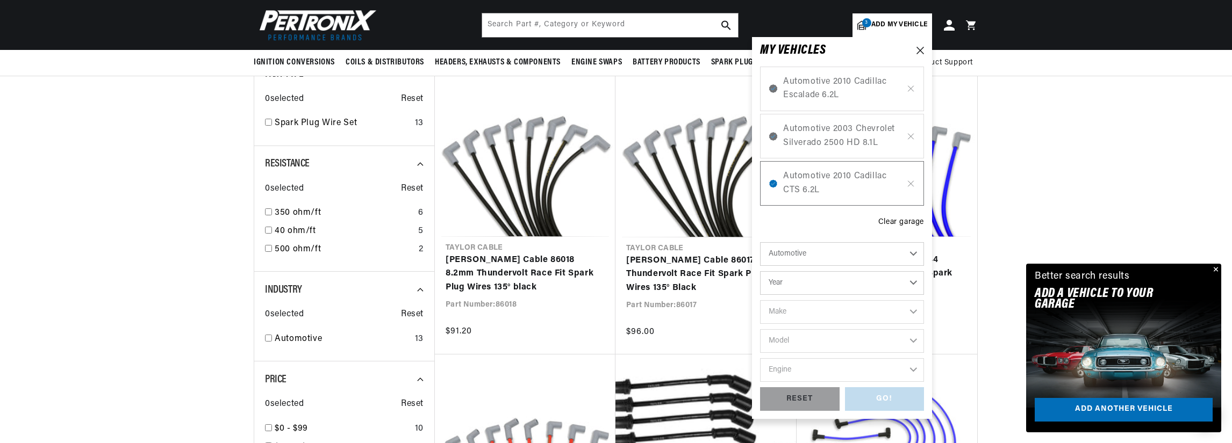
scroll to position [0, 401]
click at [908, 250] on select "Automotive Agricultural Industrial Marine Motorcycle" at bounding box center [842, 254] width 164 height 24
click at [906, 254] on select "Automotive Agricultural Industrial Marine Motorcycle" at bounding box center [842, 254] width 164 height 24
click at [898, 281] on select "Year 2022 2021 2020 2019 2018 2017 2016 2015 2014 2013 2012 2011 2010 2009 2008…" at bounding box center [842, 283] width 164 height 24
select select "2003"
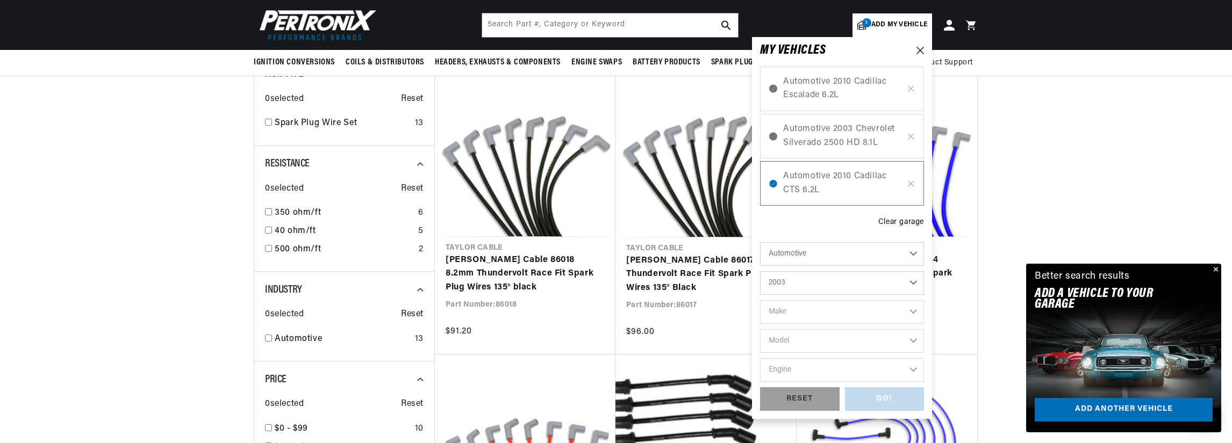
click at [760, 271] on select "Year 2022 2021 2020 2019 2018 2017 2016 2015 2014 2013 2012 2011 2010 2009 2008…" at bounding box center [842, 283] width 164 height 24
select select "2003"
click at [858, 311] on select "Make Avanti Buick Cadillac Chevrolet Chrysler Dodge Ford GMC Hummer Isuzu Jeep …" at bounding box center [842, 312] width 164 height 24
select select "Chevrolet"
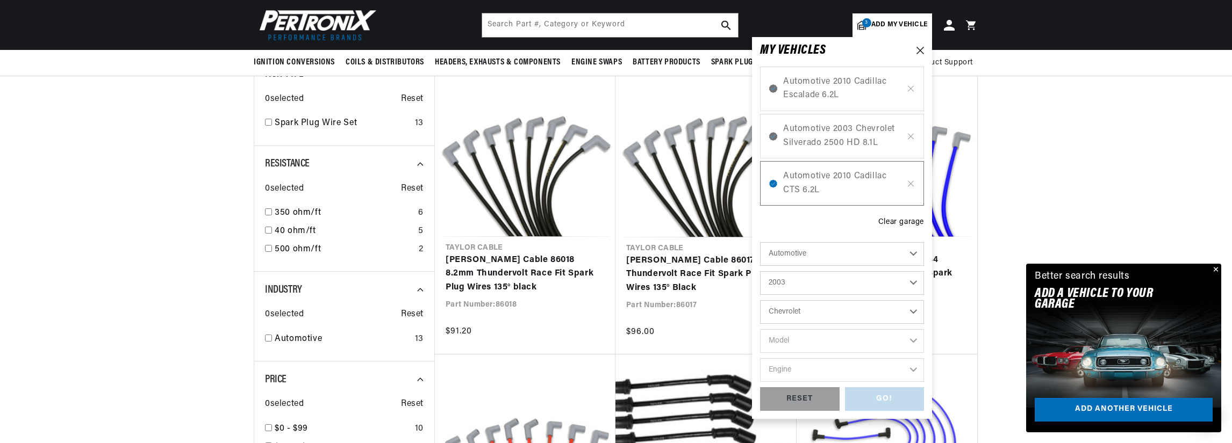
click at [760, 300] on select "Make Avanti Buick Cadillac Chevrolet Chrysler Dodge Ford GMC Hummer Isuzu Jeep …" at bounding box center [842, 312] width 164 height 24
select select "Chevrolet"
click at [855, 341] on select "Model Astro Avalanche 1500 Avalanche 2500 Blazer C4500 Kodiak C5500 Kodiak C650…" at bounding box center [842, 341] width 164 height 24
select select "Silverado-2500-HD"
click at [760, 329] on select "Model Astro Avalanche 1500 Avalanche 2500 Blazer C4500 Kodiak C5500 Kodiak C650…" at bounding box center [842, 341] width 164 height 24
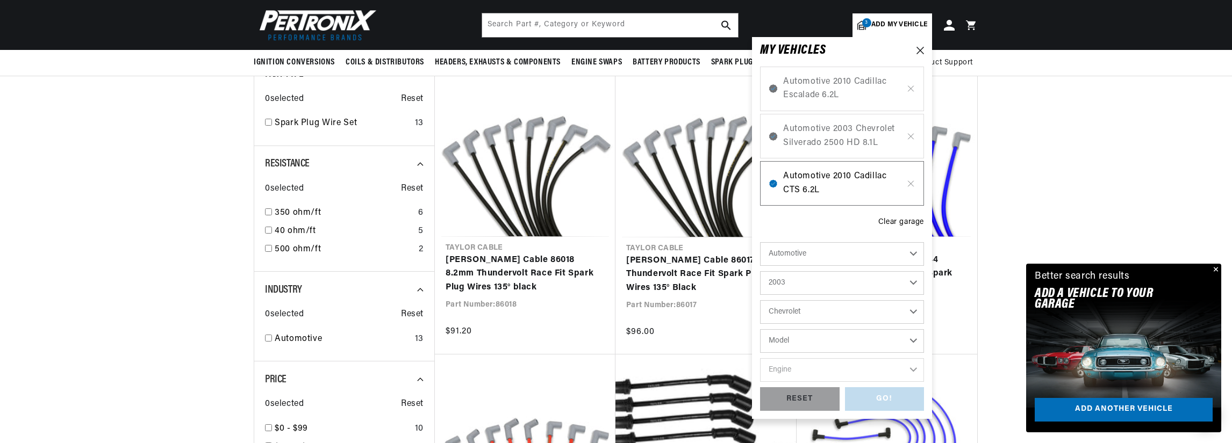
select select "Silverado-2500-HD"
click at [841, 368] on select "Engine 6.0L 6.6L 8.1L" at bounding box center [842, 370] width 164 height 24
select select "8.1L"
click at [760, 358] on select "Engine 6.0L 6.6L 8.1L" at bounding box center [842, 370] width 164 height 24
select select "8.1L"
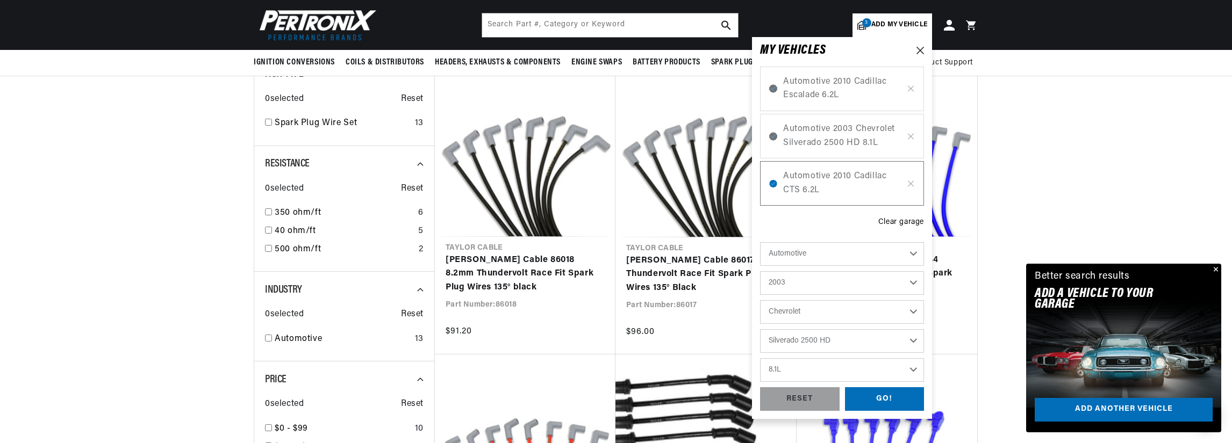
scroll to position [0, 401]
click at [884, 396] on div "GO!" at bounding box center [885, 399] width 80 height 24
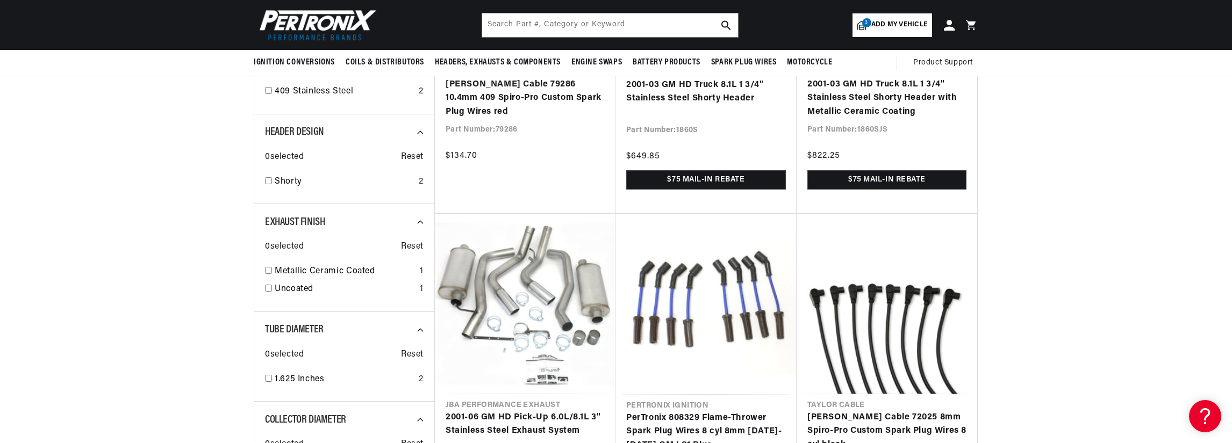
scroll to position [0, 401]
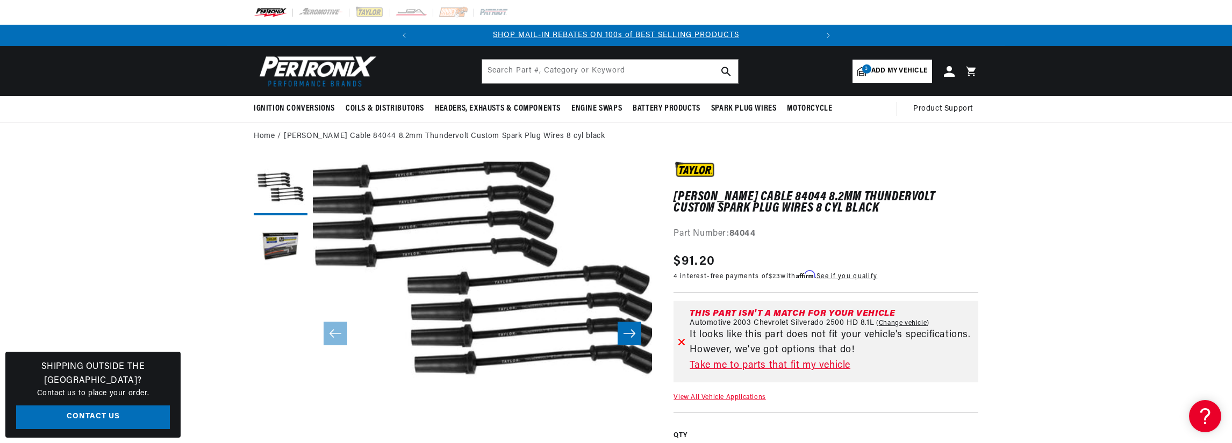
click at [887, 69] on span "Add my vehicle" at bounding box center [899, 71] width 56 height 10
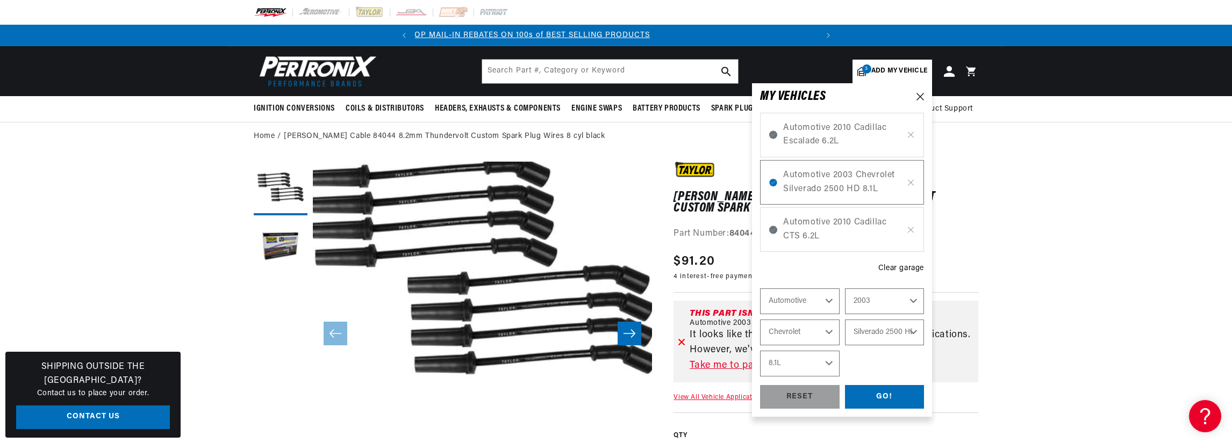
select select "Year"
select select "Make"
select select "Model"
select select "Engine"
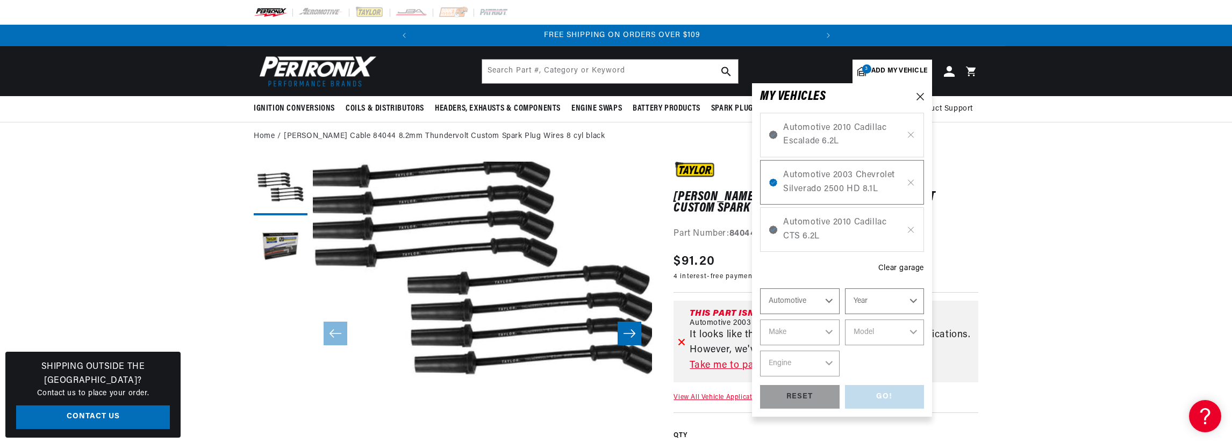
scroll to position [0, 401]
click at [896, 135] on span "Automotive 2010 Cadillac Escalade 6.2L" at bounding box center [842, 134] width 118 height 27
select select "2003"
select select "Chevrolet"
select select "Silverado-2500-HD"
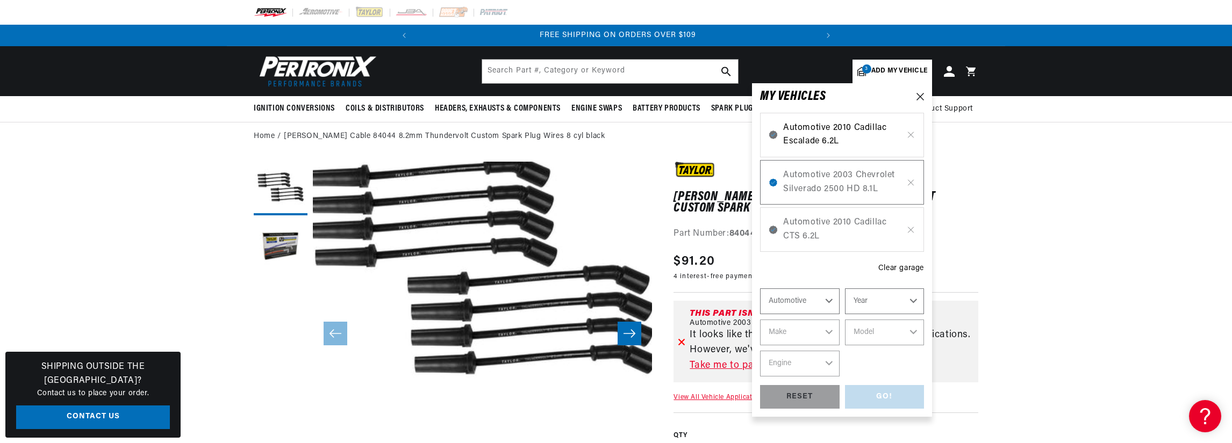
select select "8.1L"
